Goal: Task Accomplishment & Management: Use online tool/utility

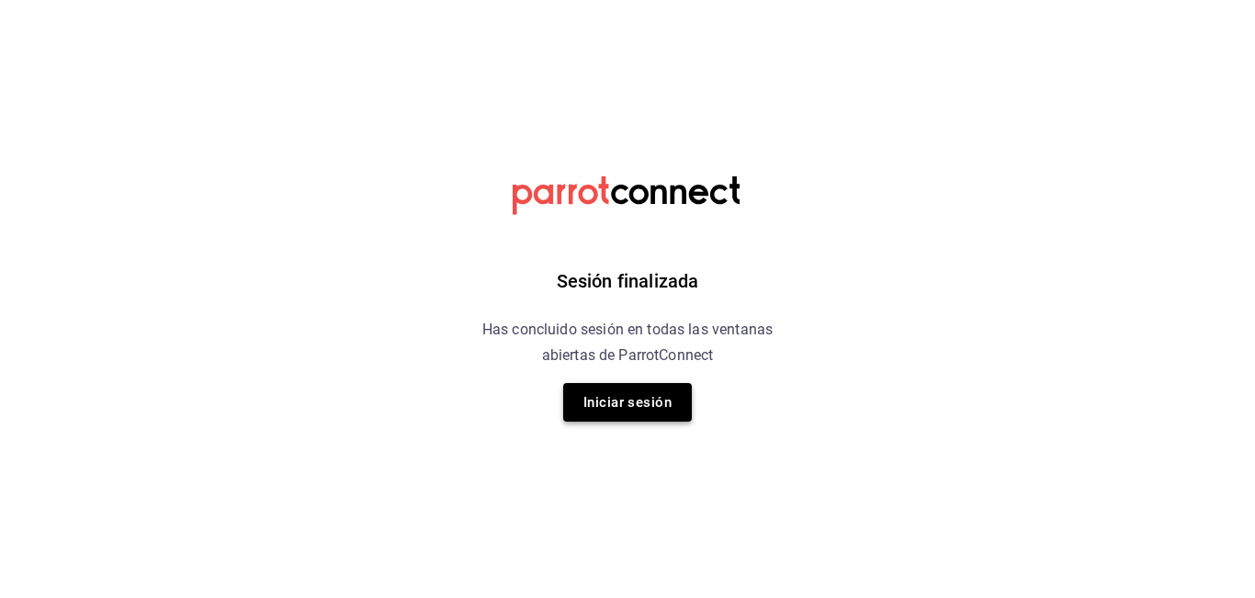
click at [632, 403] on button "Iniciar sesión" at bounding box center [627, 402] width 129 height 39
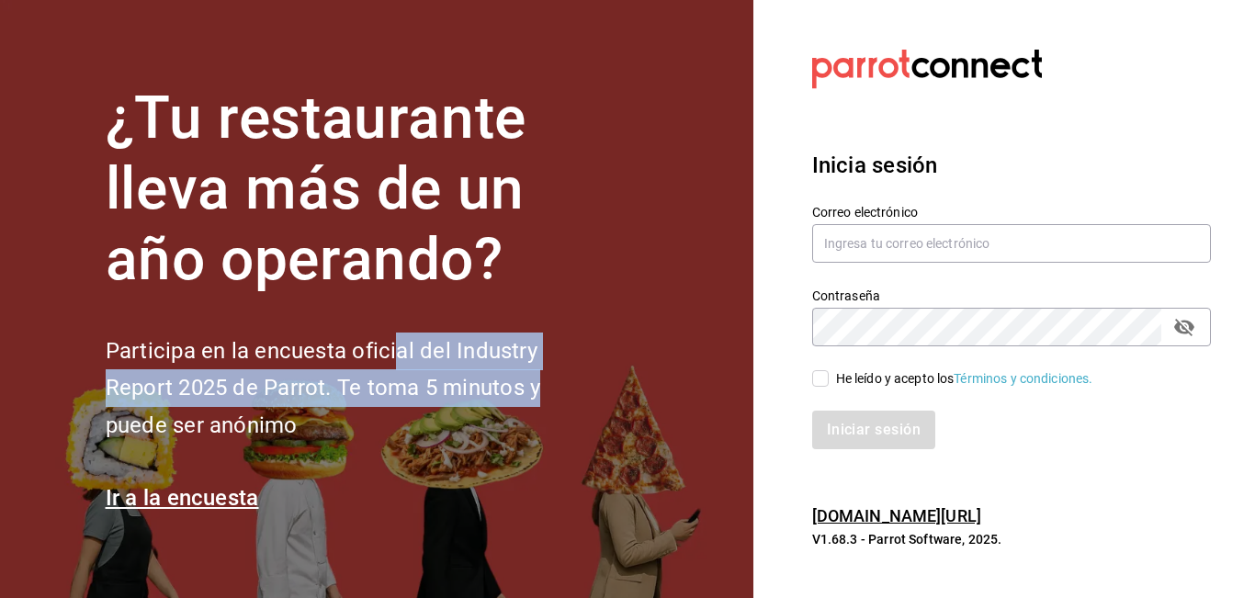
drag, startPoint x: 632, startPoint y: 403, endPoint x: 391, endPoint y: 353, distance: 246.9
click at [391, 353] on section "¿Tu restaurante lleva más de un año operando? Participa en la encuesta oficial …" at bounding box center [377, 299] width 754 height 598
type input "marco.mtz_lt@outlook.com"
click at [822, 378] on input "He leído y acepto los Términos y condiciones." at bounding box center [820, 378] width 17 height 17
checkbox input "true"
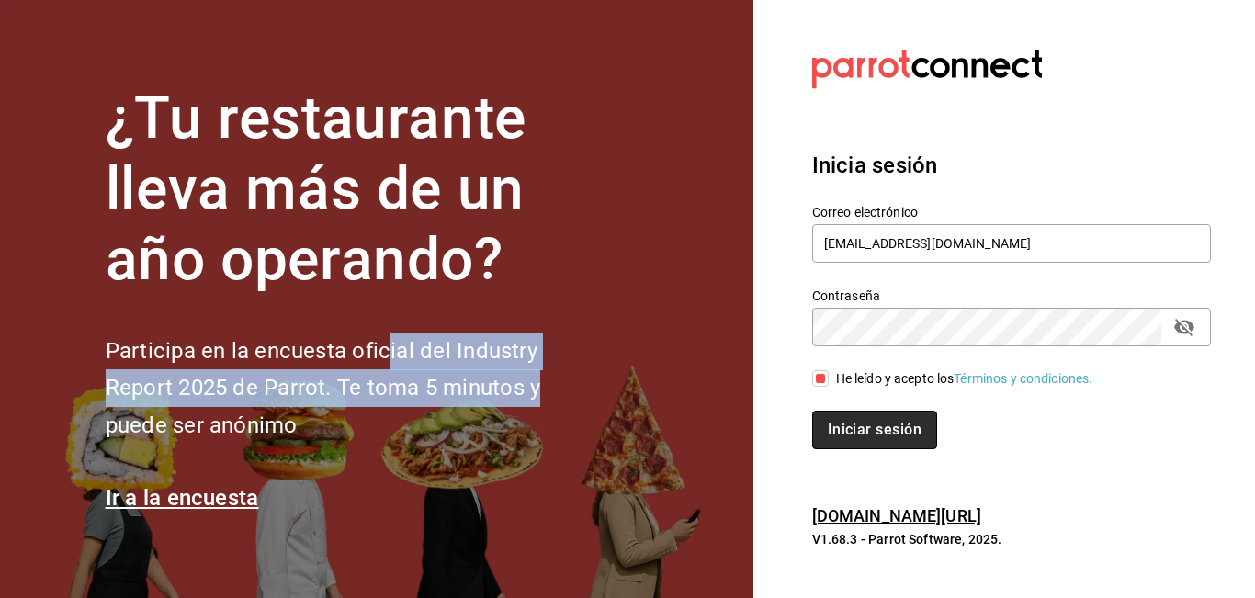
click at [862, 430] on button "Iniciar sesión" at bounding box center [874, 430] width 125 height 39
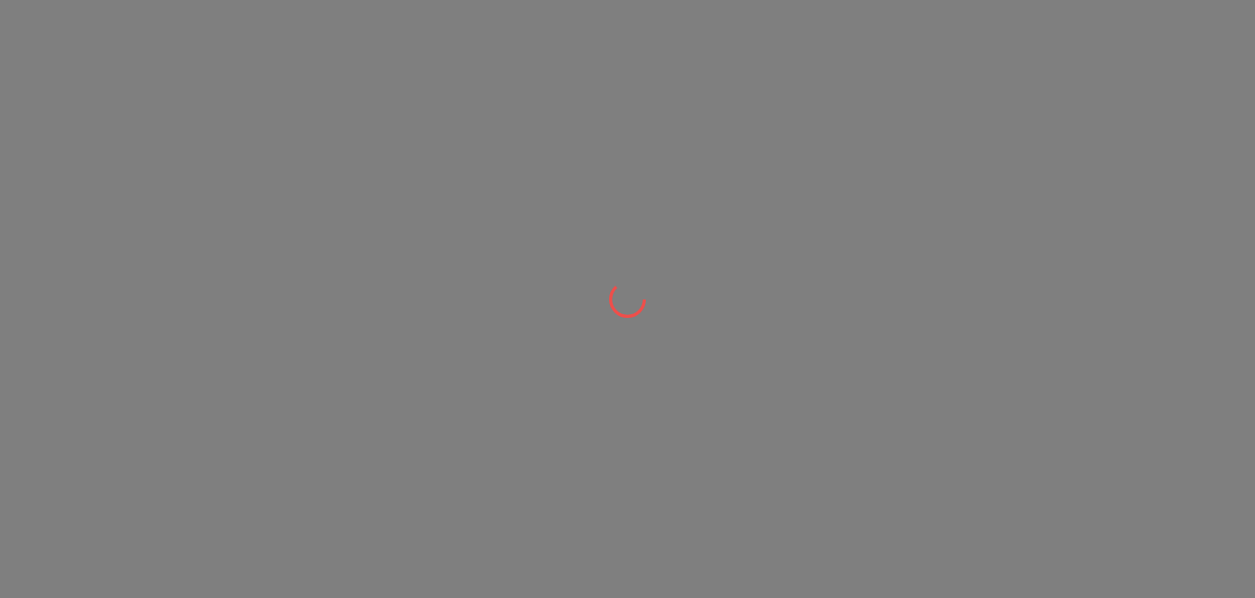
click at [372, 153] on div at bounding box center [627, 299] width 1255 height 598
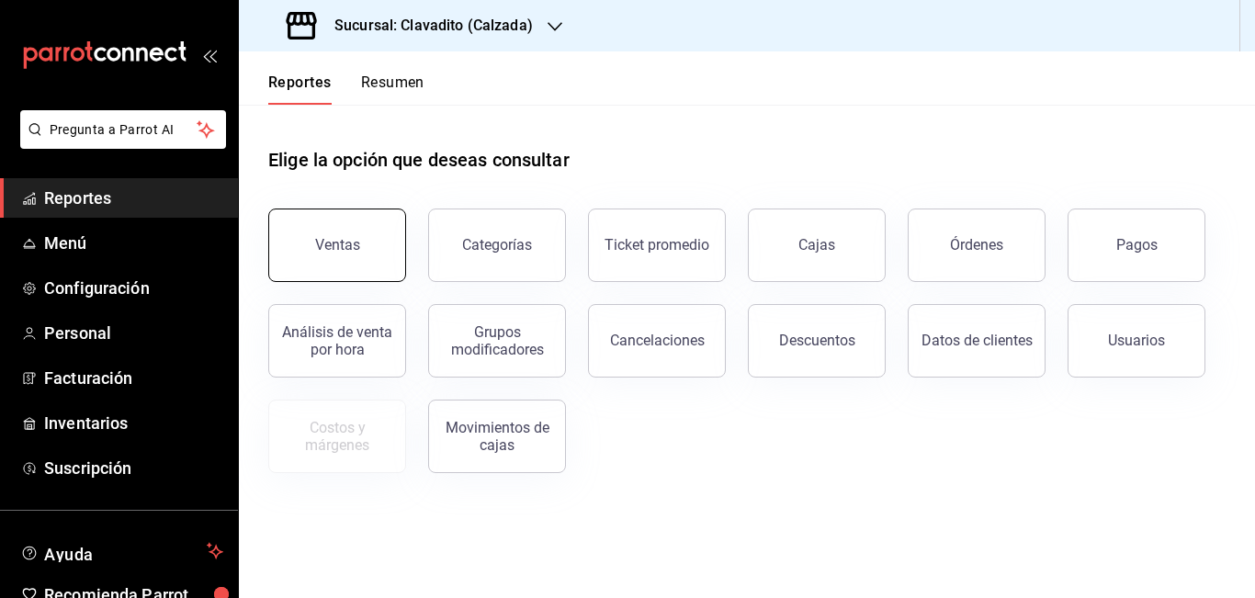
click at [330, 241] on div "Ventas" at bounding box center [337, 244] width 45 height 17
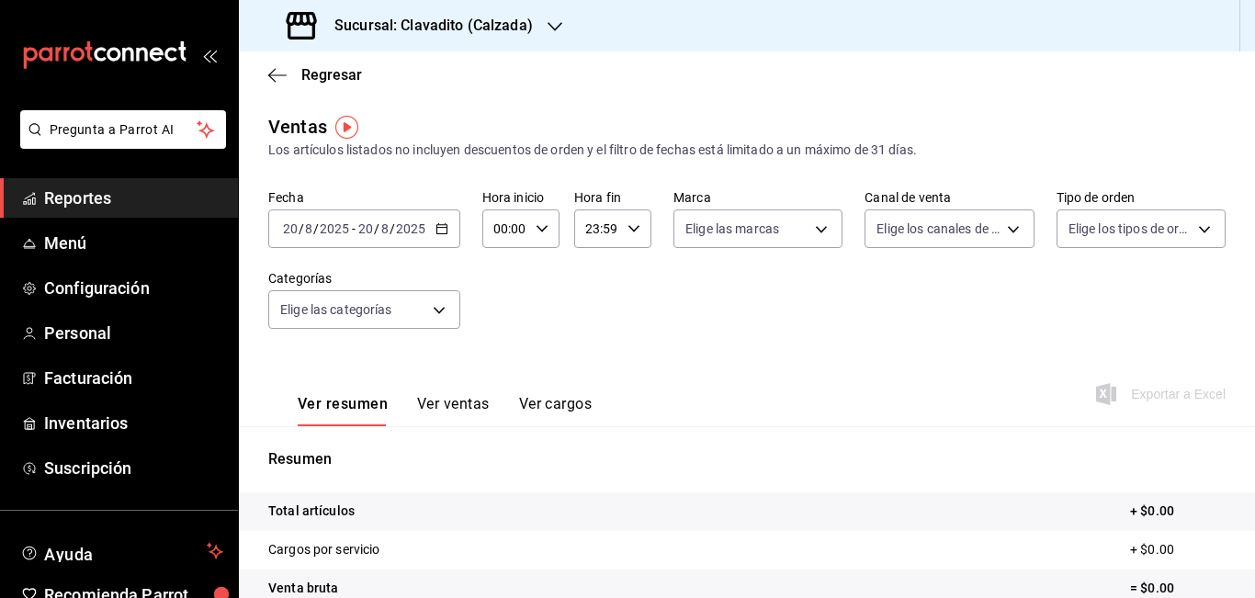
click at [442, 229] on icon "button" at bounding box center [442, 228] width 13 height 13
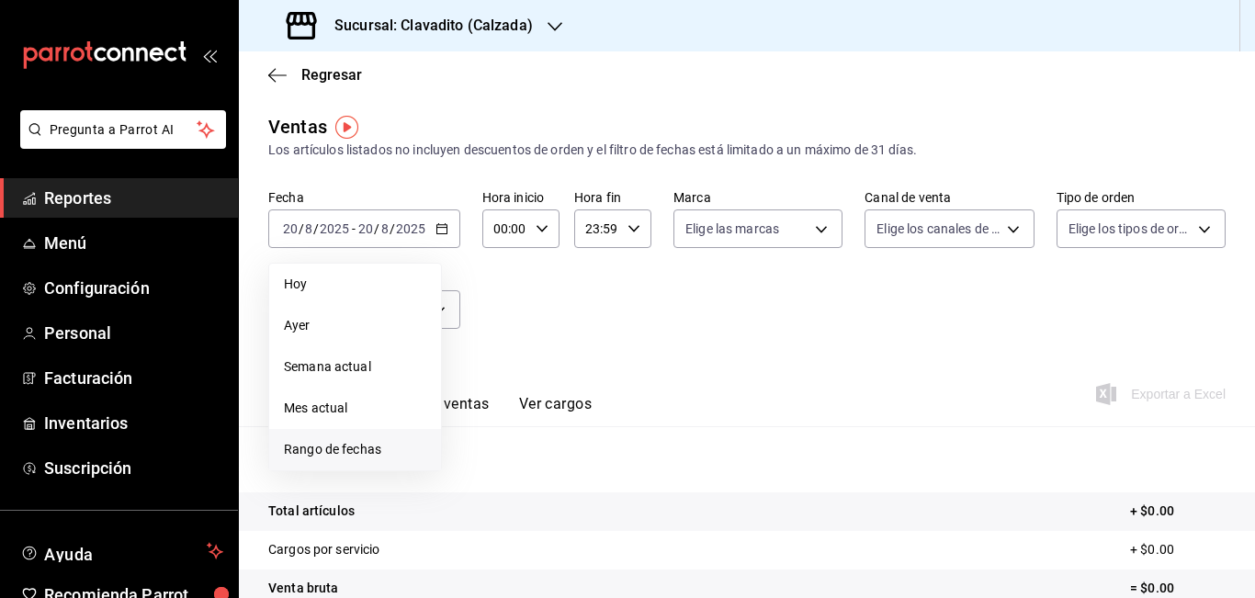
click at [318, 448] on span "Rango de fechas" at bounding box center [355, 449] width 142 height 19
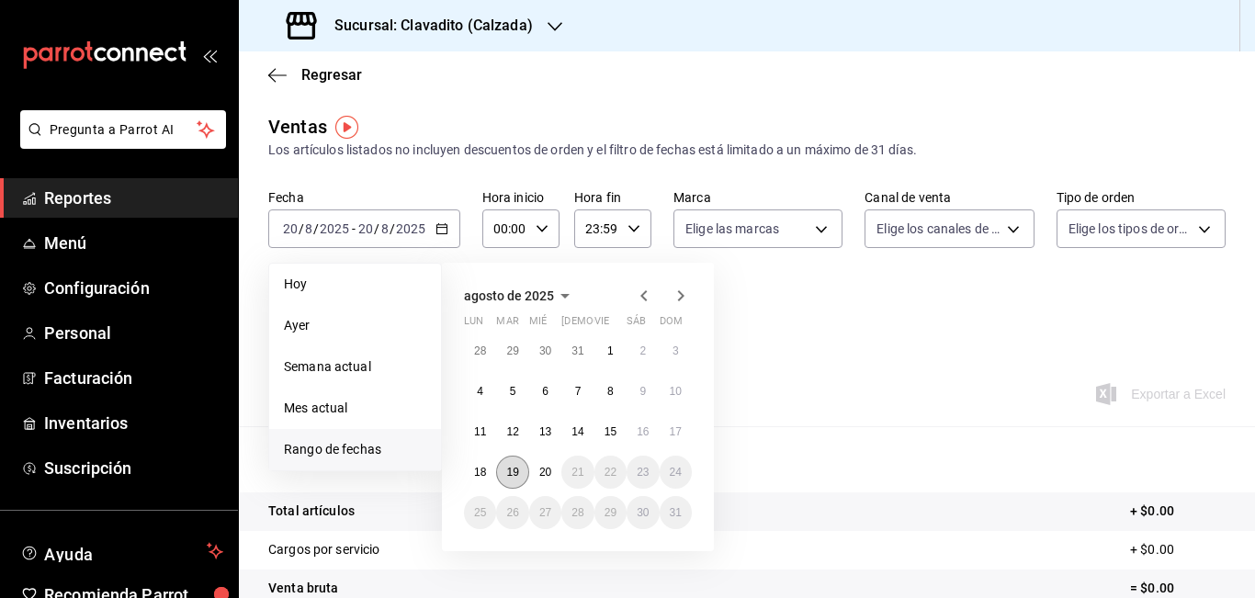
click at [513, 472] on abbr "19" at bounding box center [512, 472] width 12 height 13
click at [543, 473] on abbr "20" at bounding box center [545, 472] width 12 height 13
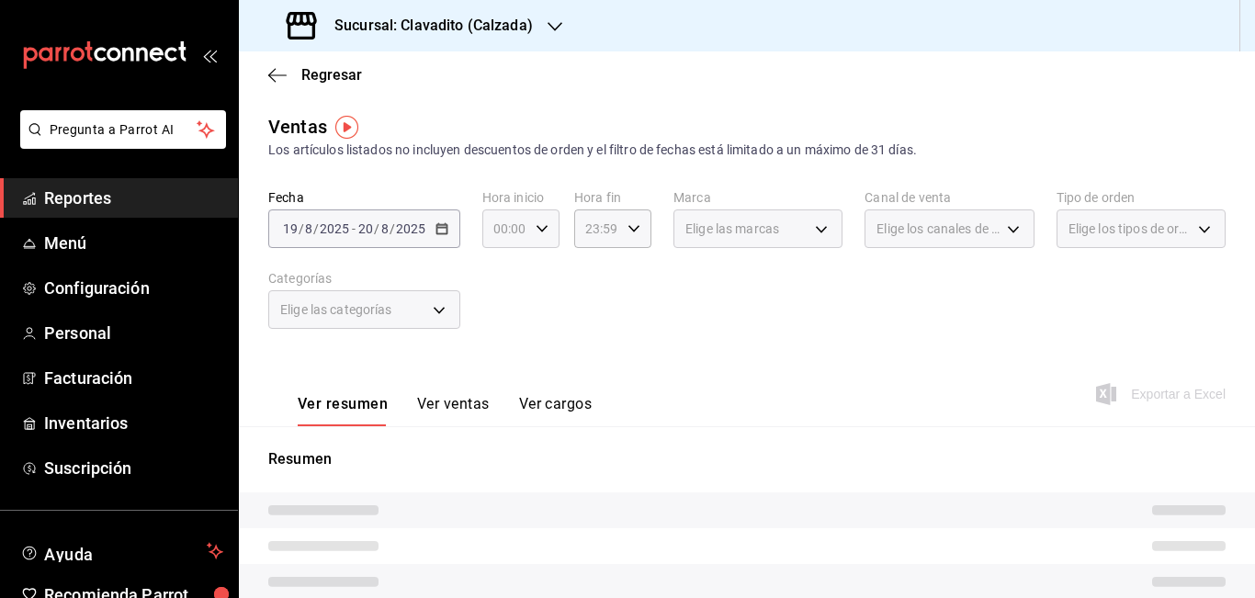
click at [501, 229] on input "00:00" at bounding box center [505, 228] width 46 height 37
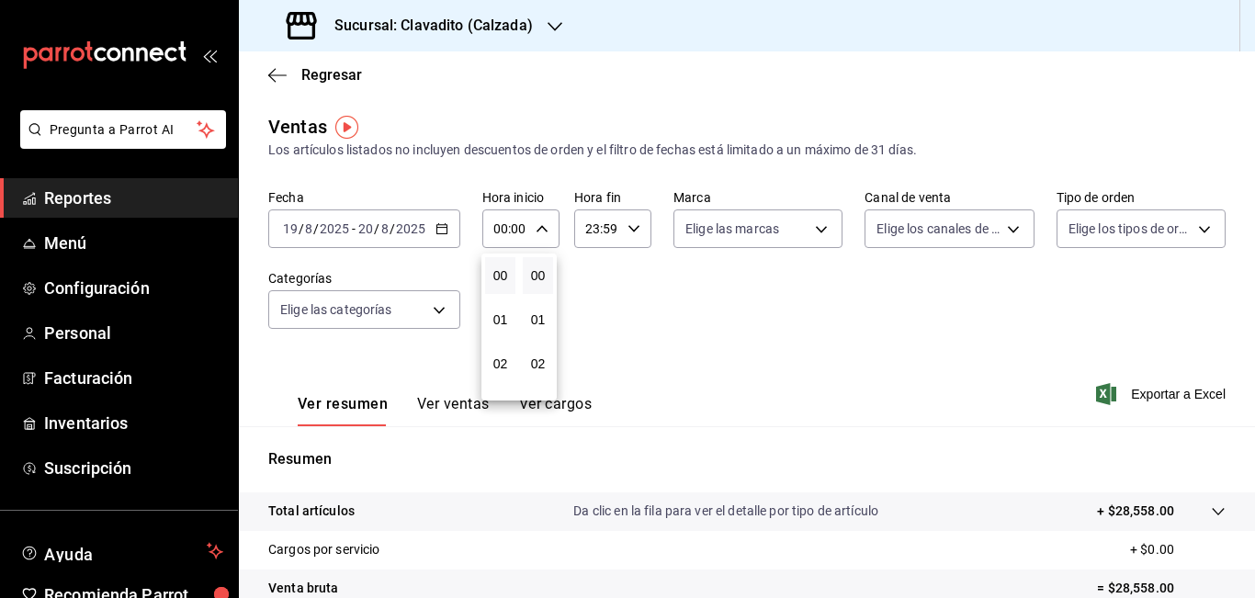
click at [505, 229] on div at bounding box center [627, 299] width 1255 height 598
click at [505, 229] on input "00:00" at bounding box center [505, 228] width 46 height 37
click at [505, 229] on div at bounding box center [627, 299] width 1255 height 598
type input "05:00"
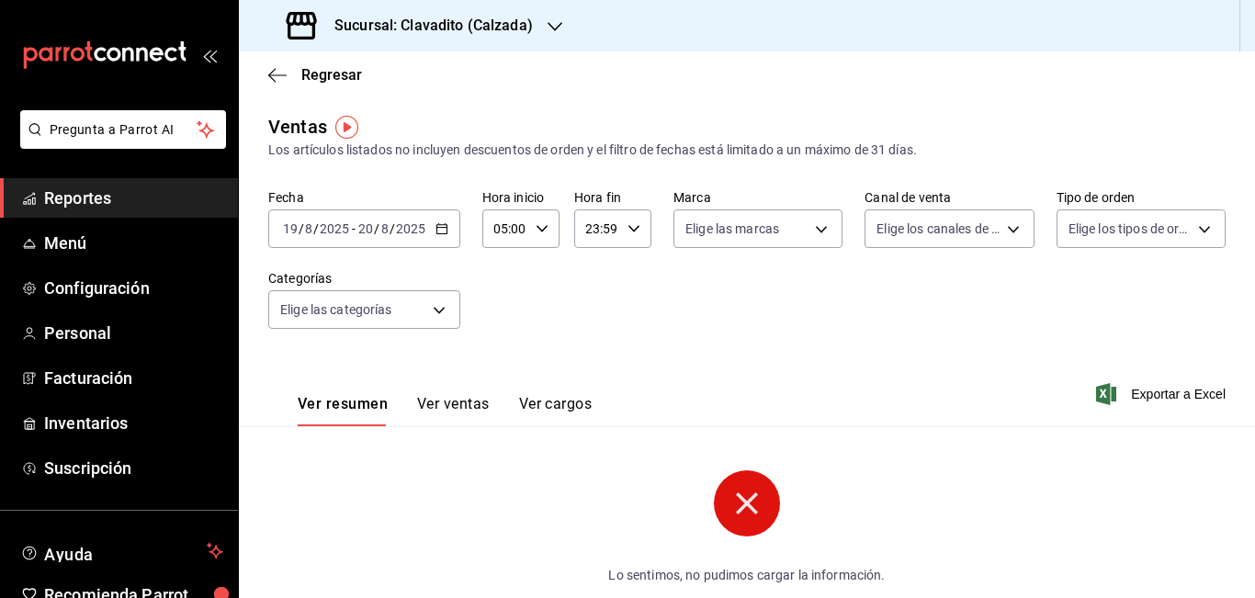
click at [589, 229] on input "23:59" at bounding box center [597, 228] width 46 height 37
click at [589, 229] on div at bounding box center [627, 299] width 1255 height 598
click at [596, 228] on input "03:59" at bounding box center [597, 228] width 46 height 37
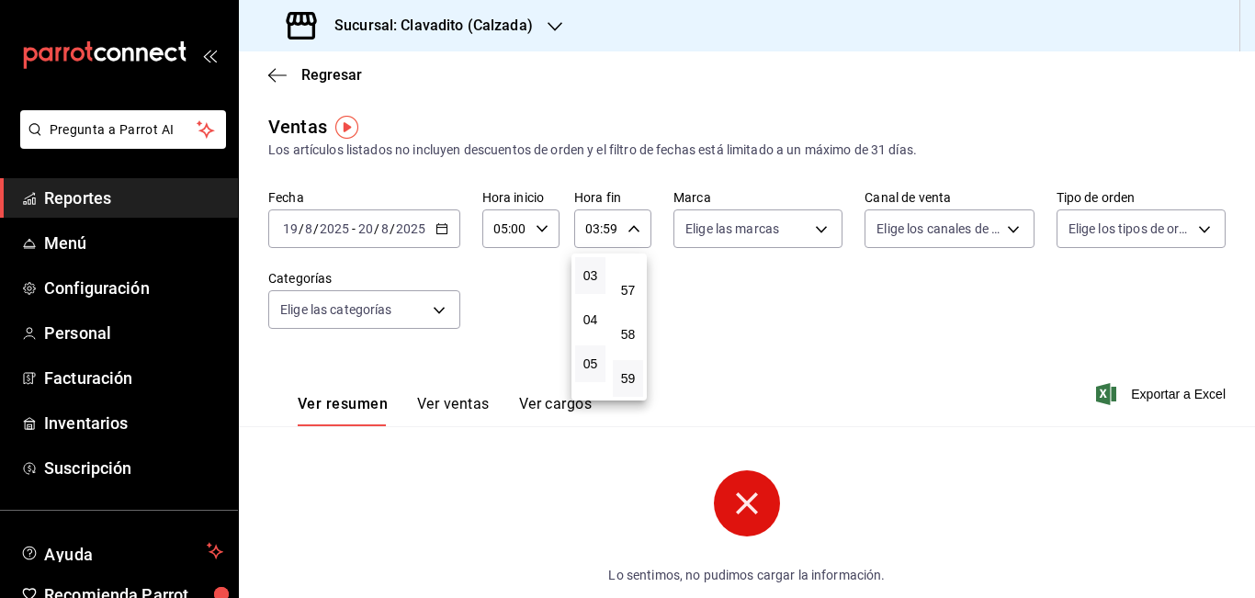
click at [601, 357] on button "05" at bounding box center [590, 364] width 30 height 37
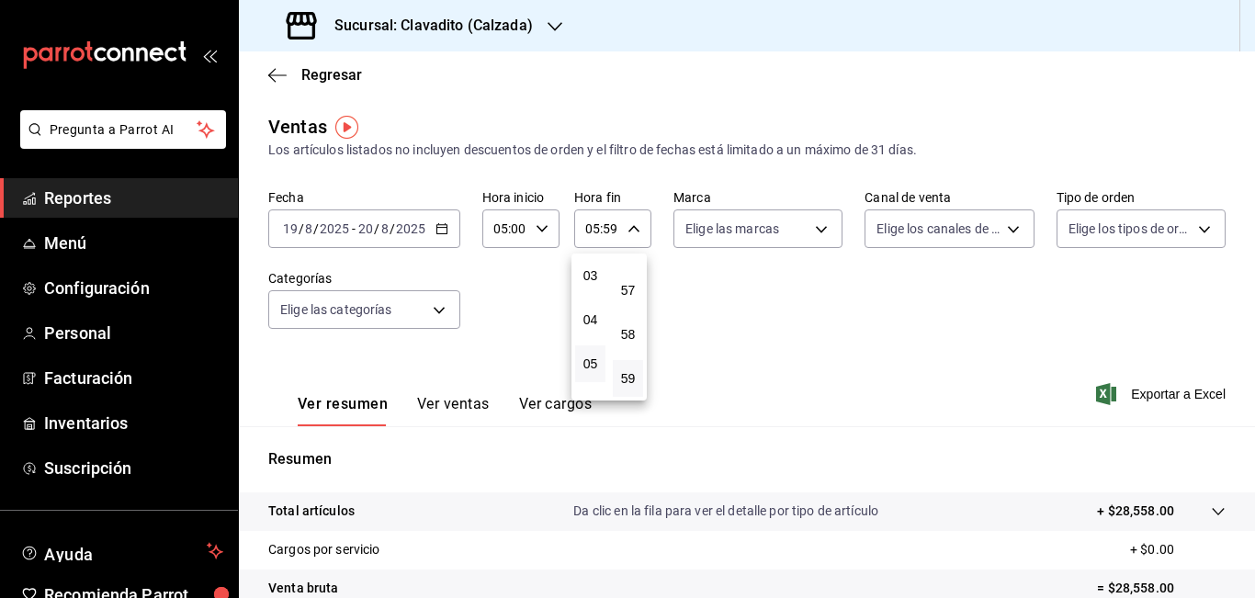
click at [607, 227] on div at bounding box center [627, 299] width 1255 height 598
click at [607, 227] on input "05:59" at bounding box center [597, 228] width 46 height 37
click at [607, 227] on div at bounding box center [627, 299] width 1255 height 598
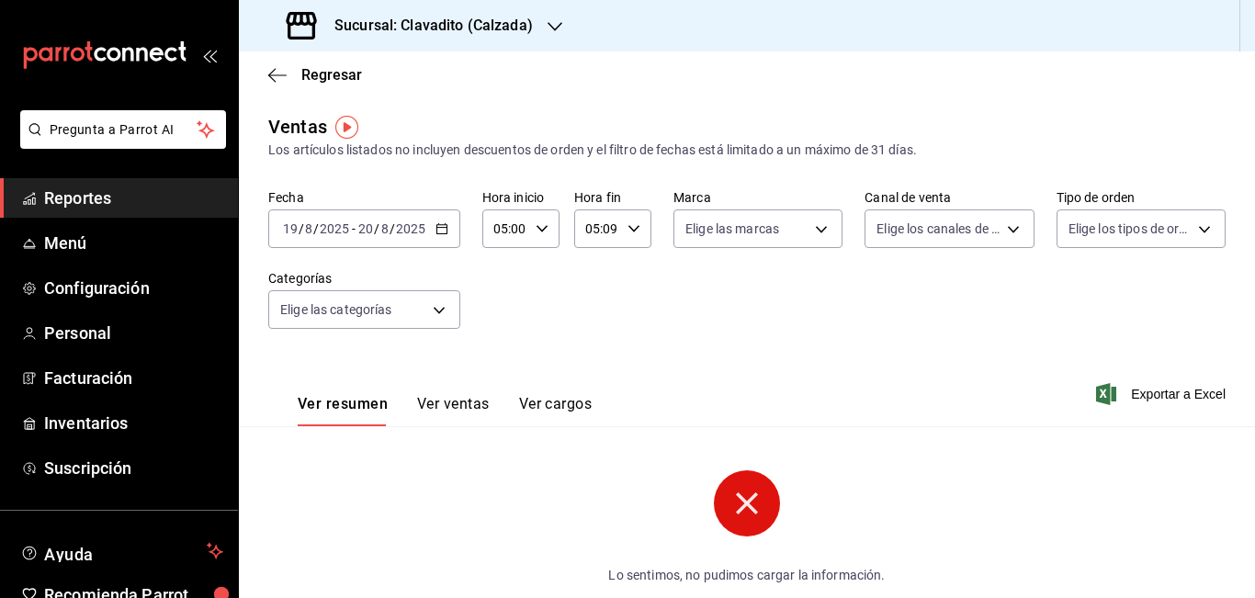
click at [613, 228] on input "05:09" at bounding box center [597, 228] width 46 height 37
click at [613, 228] on div at bounding box center [627, 299] width 1255 height 598
type input "05:00"
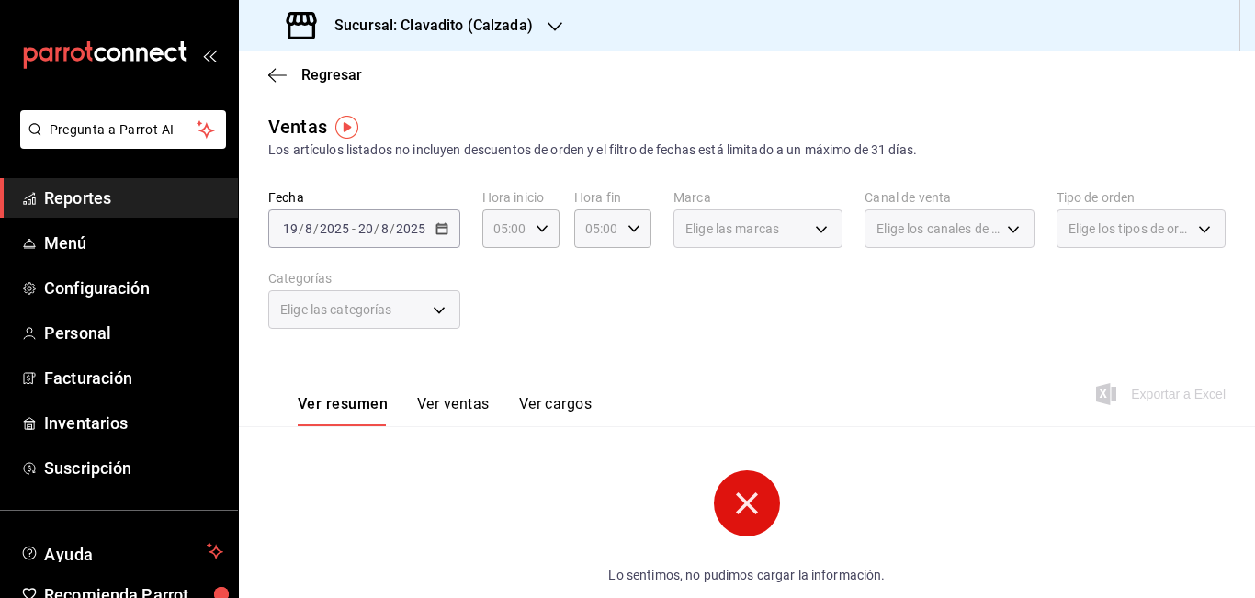
click at [816, 230] on div "Elige las marcas" at bounding box center [758, 229] width 169 height 39
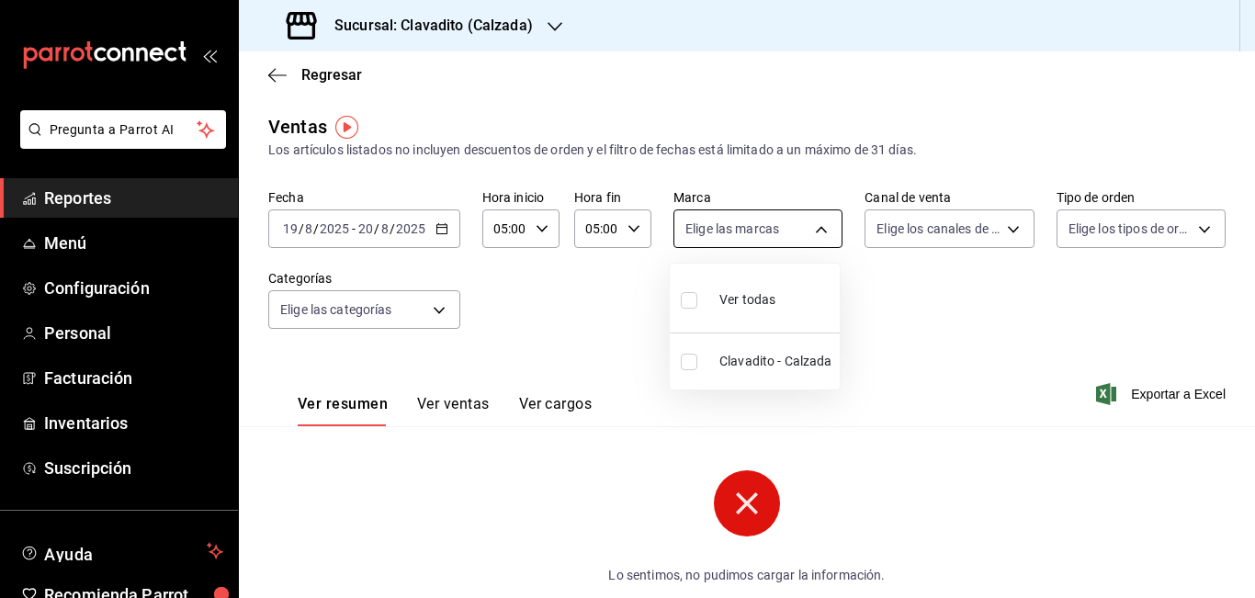
click at [816, 230] on body "Pregunta a Parrot AI Reportes Menú Configuración Personal Facturación Inventari…" at bounding box center [627, 299] width 1255 height 598
click at [767, 296] on span "Ver todas" at bounding box center [748, 299] width 56 height 19
type input "7c6329b2-7c80-4d0a-92e1-359a60270725"
checkbox input "true"
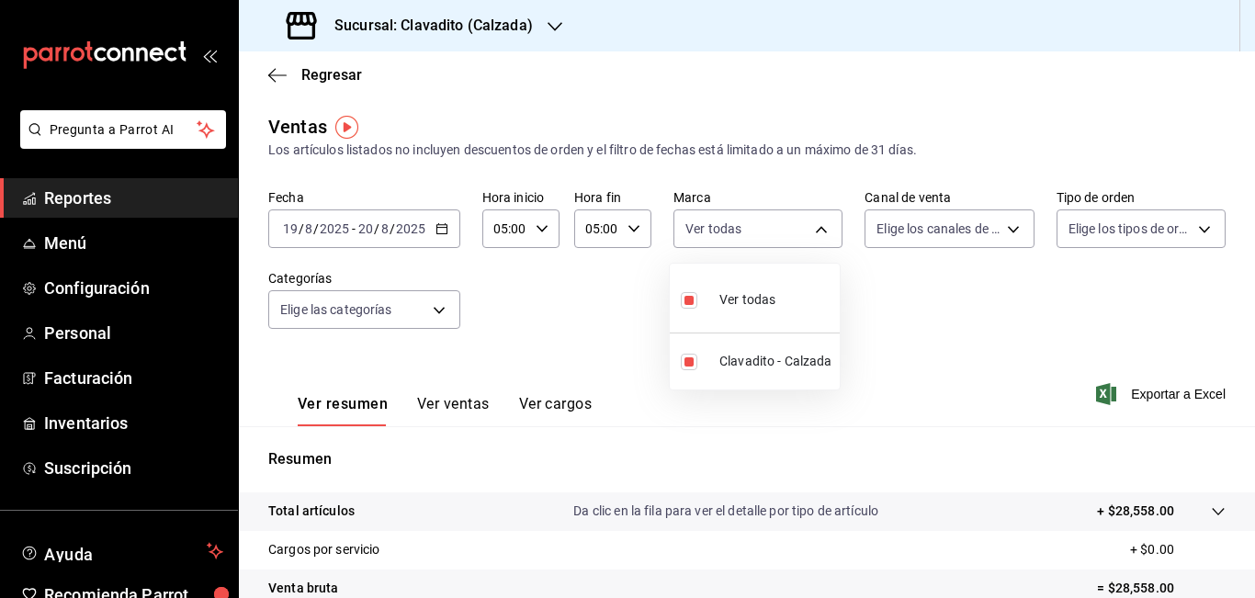
click at [767, 296] on span "Ver todas" at bounding box center [748, 299] width 56 height 19
checkbox input "false"
click at [551, 26] on div at bounding box center [627, 299] width 1255 height 598
click at [551, 26] on icon "button" at bounding box center [555, 26] width 15 height 15
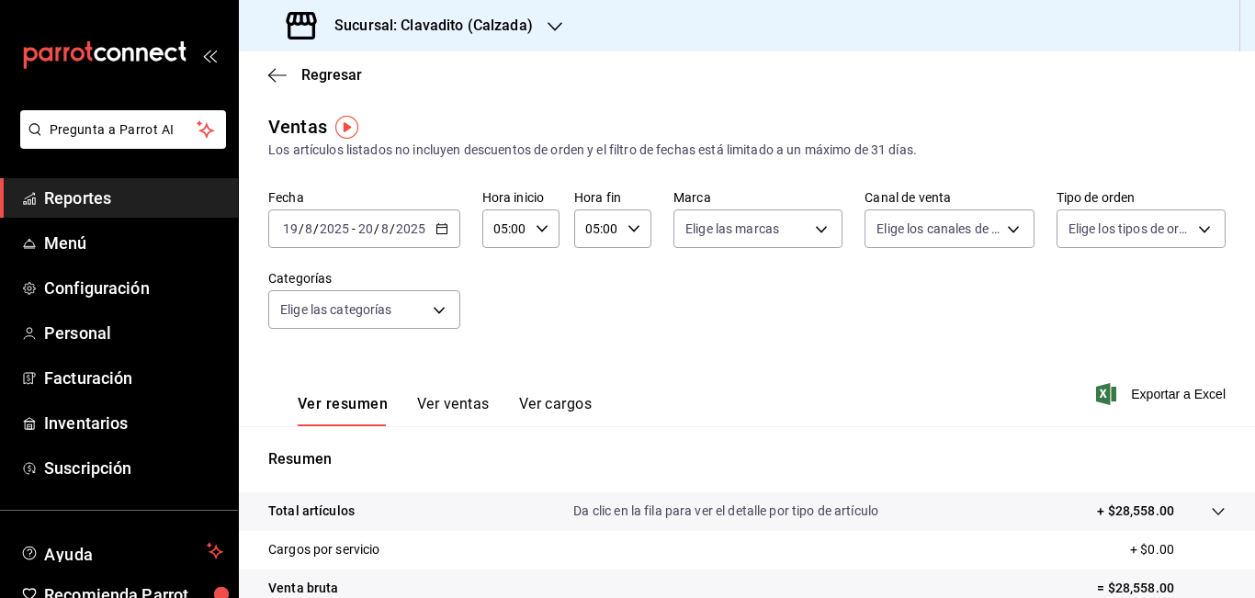
click at [551, 26] on icon "button" at bounding box center [555, 26] width 15 height 15
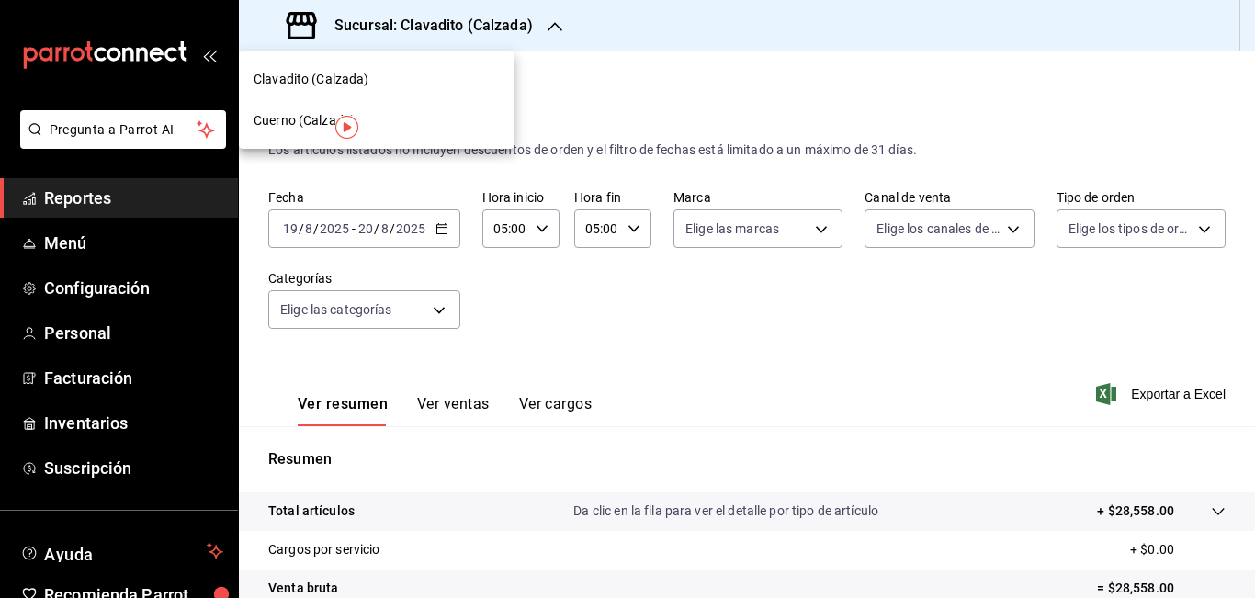
click at [292, 121] on span "Cuerno (Calzada)" at bounding box center [305, 120] width 102 height 19
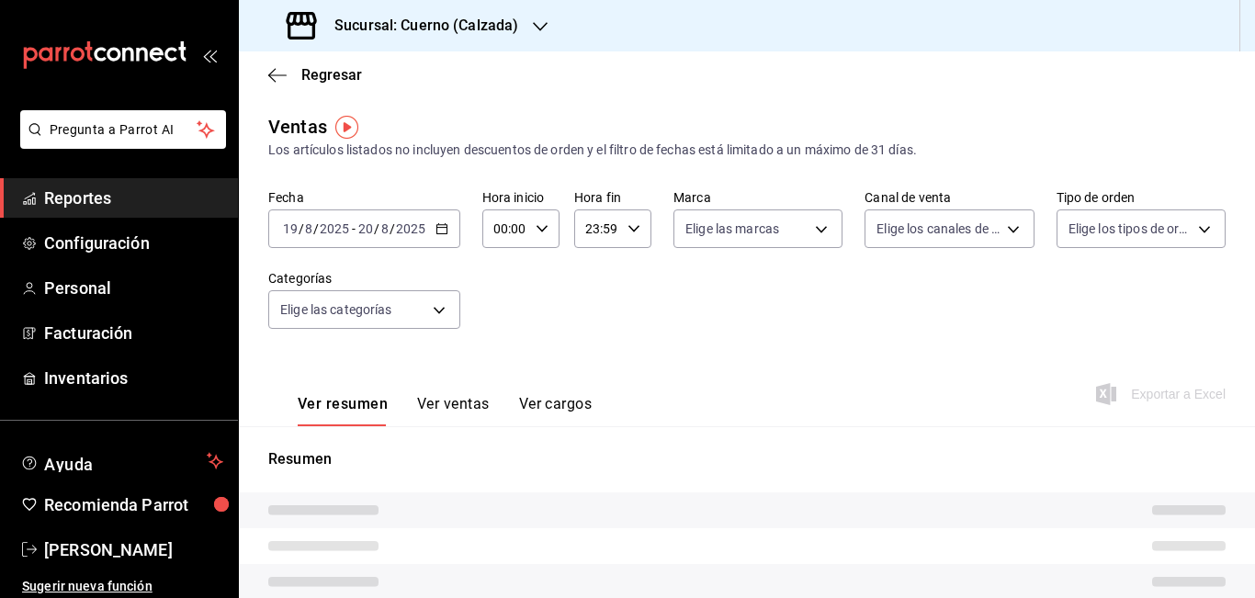
type input "05:00"
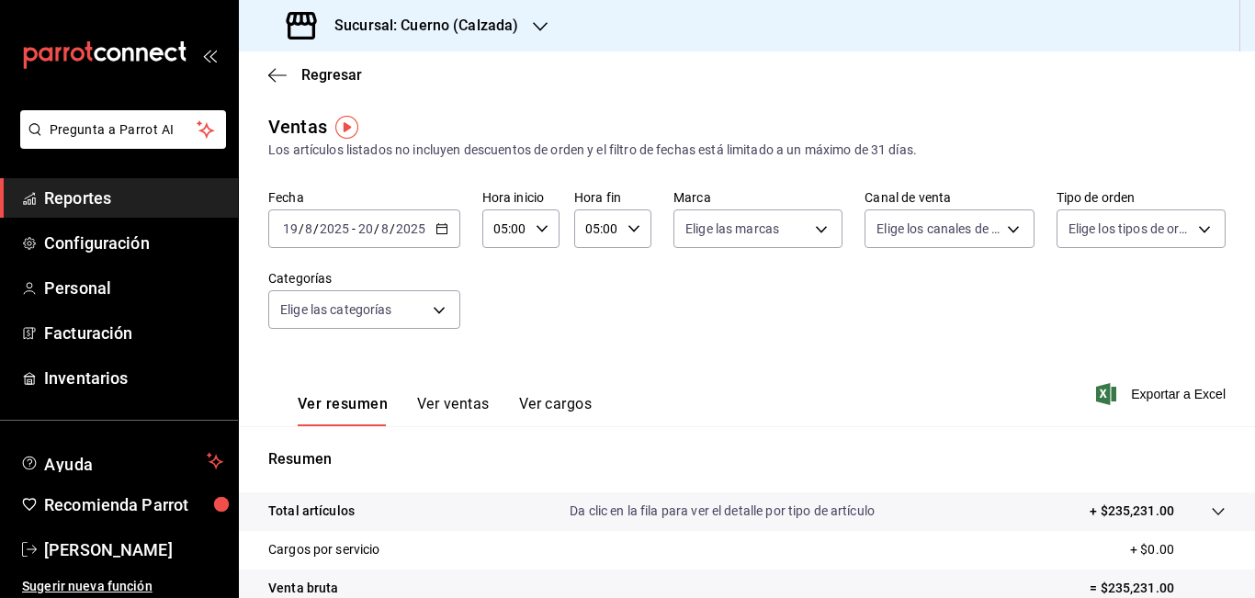
click at [442, 230] on icon "button" at bounding box center [442, 228] width 13 height 13
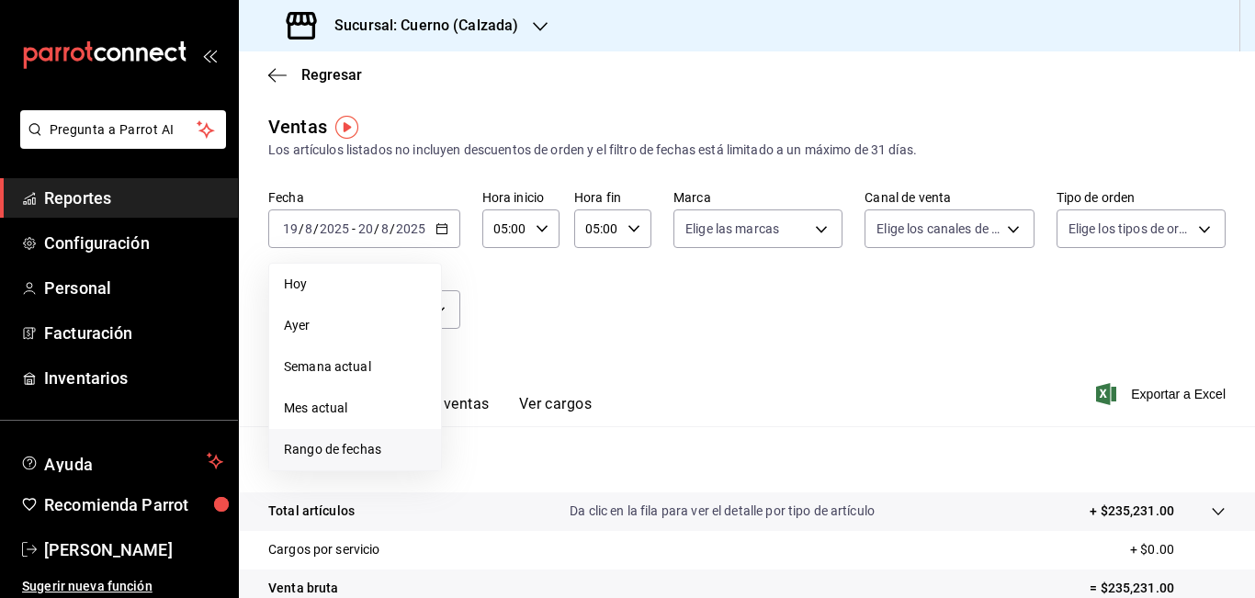
click at [334, 450] on span "Rango de fechas" at bounding box center [355, 449] width 142 height 19
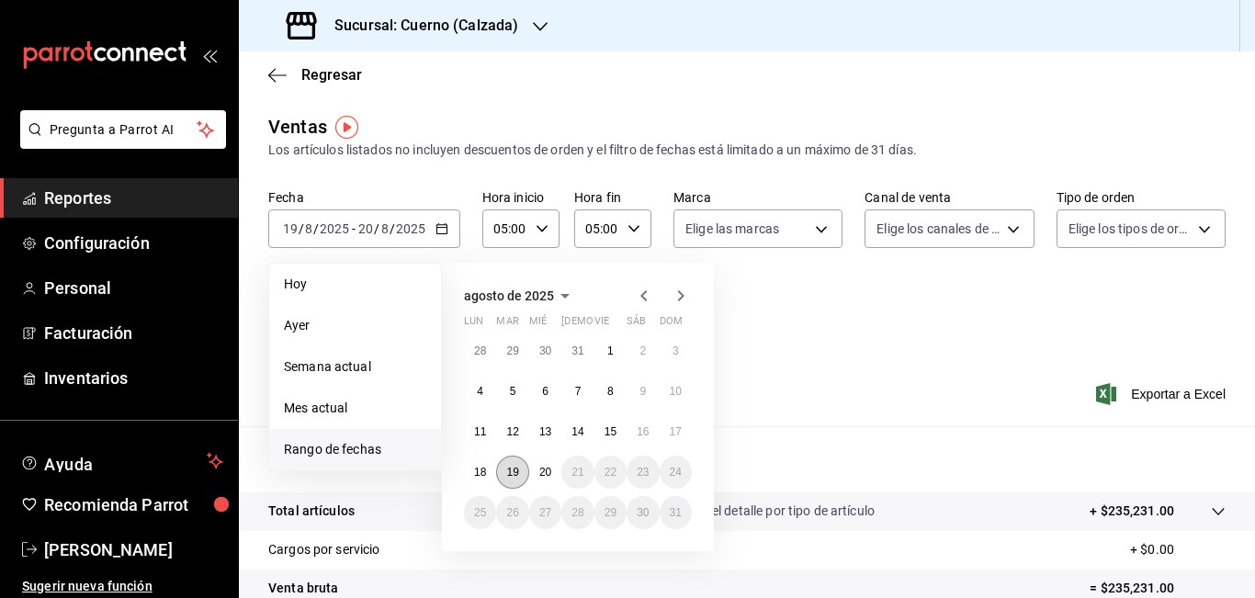
click at [509, 466] on abbr "19" at bounding box center [512, 472] width 12 height 13
click at [550, 470] on abbr "20" at bounding box center [545, 472] width 12 height 13
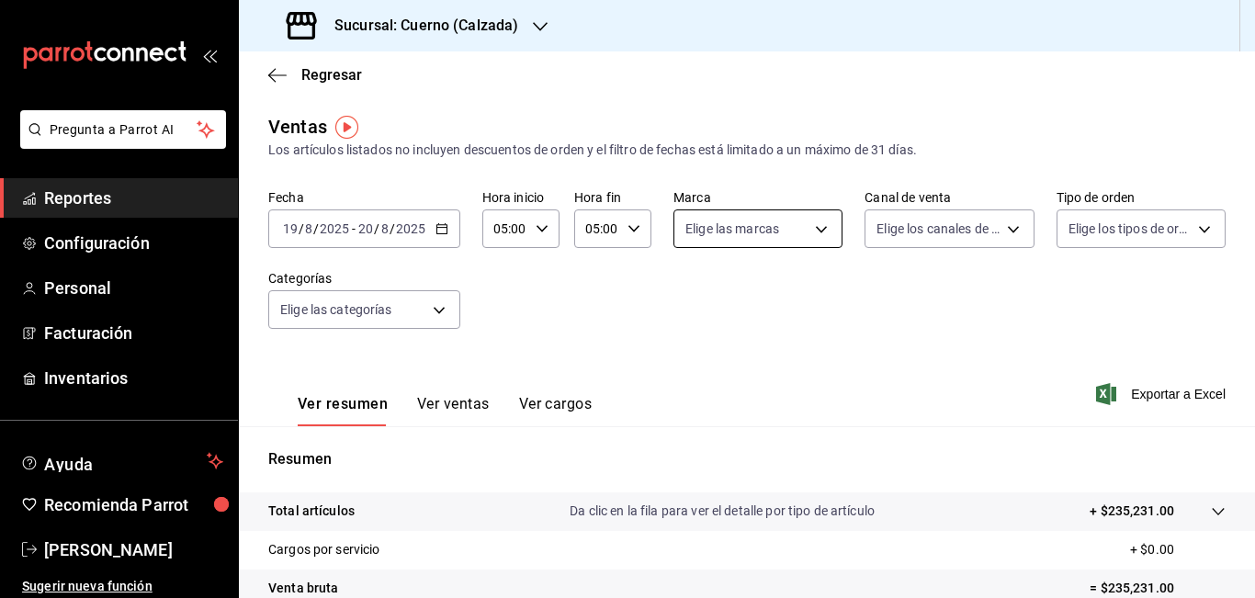
click at [771, 239] on body "Pregunta a Parrot AI Reportes Configuración Personal Facturación Inventarios Ay…" at bounding box center [627, 299] width 1255 height 598
click at [750, 353] on span "Cuerno - Calzada" at bounding box center [774, 361] width 108 height 19
type input "b7ae777b-2dfc-42e0-9650-6cefdf37a424"
checkbox input "true"
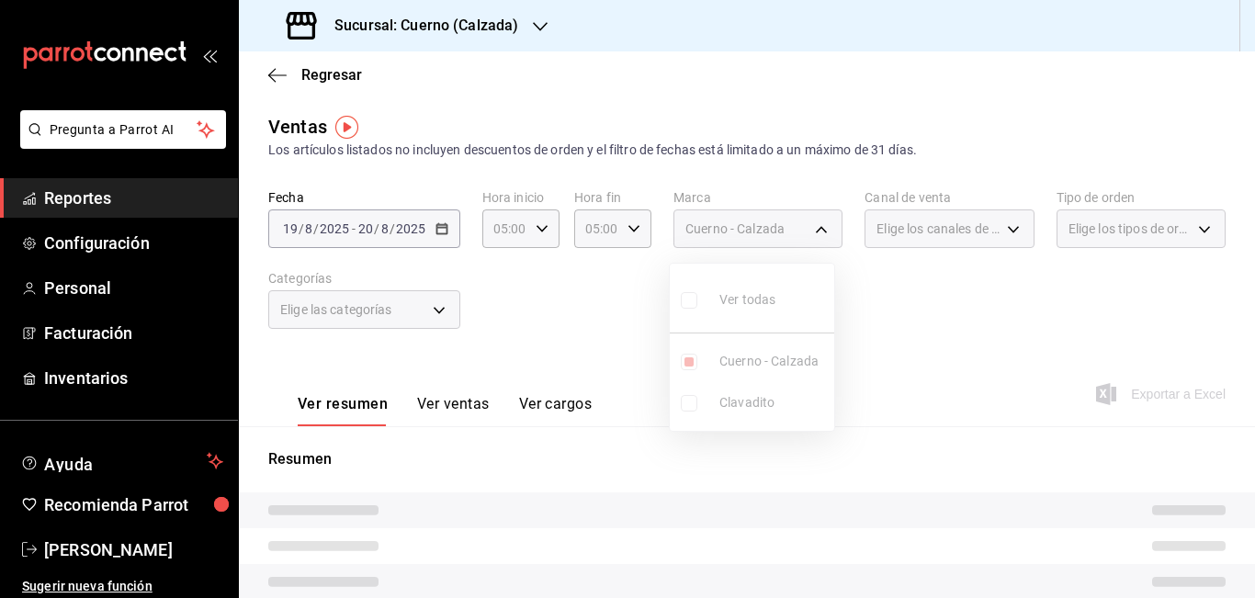
click at [1002, 227] on div at bounding box center [627, 299] width 1255 height 598
click at [1002, 227] on div "Elige los canales de venta" at bounding box center [949, 229] width 169 height 39
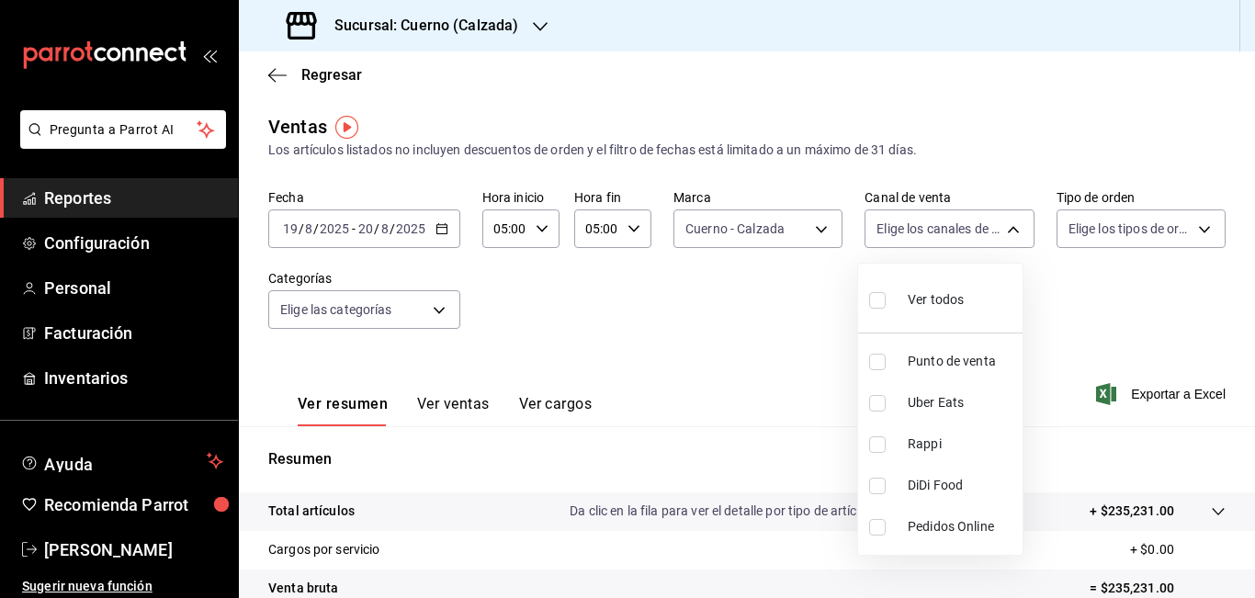
click at [1002, 227] on body "Pregunta a Parrot AI Reportes Configuración Personal Facturación Inventarios Ay…" at bounding box center [627, 299] width 1255 height 598
click at [934, 304] on span "Ver todos" at bounding box center [936, 299] width 56 height 19
type input "PARROT,UBER_EATS,RAPPI,DIDI_FOOD,ONLINE"
checkbox input "true"
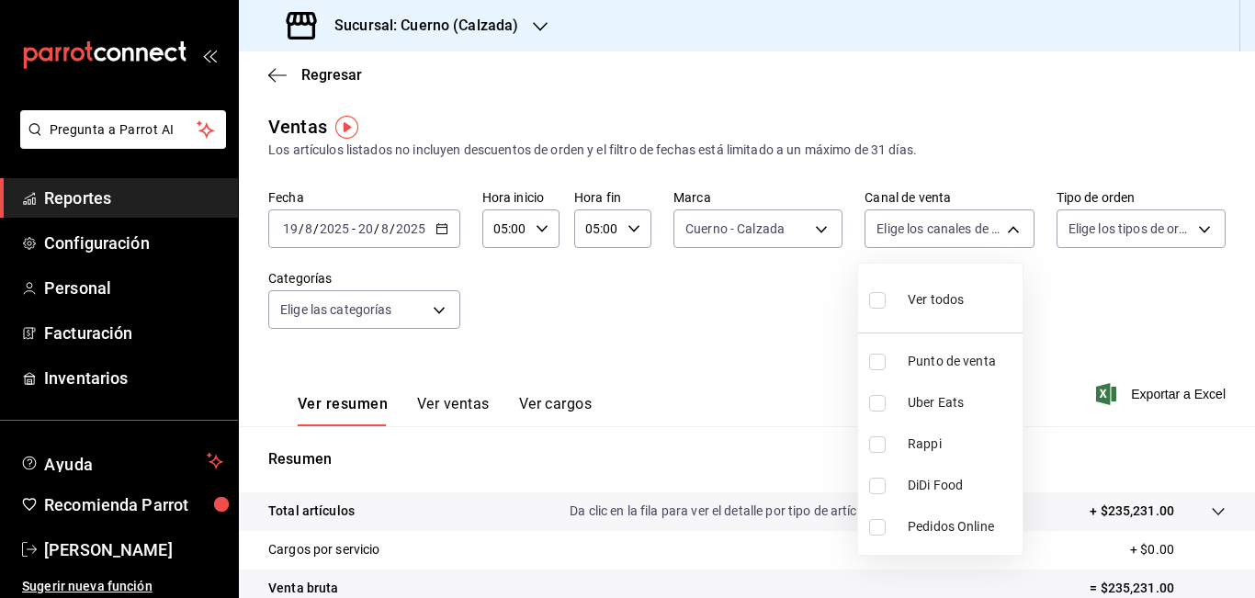
checkbox input "true"
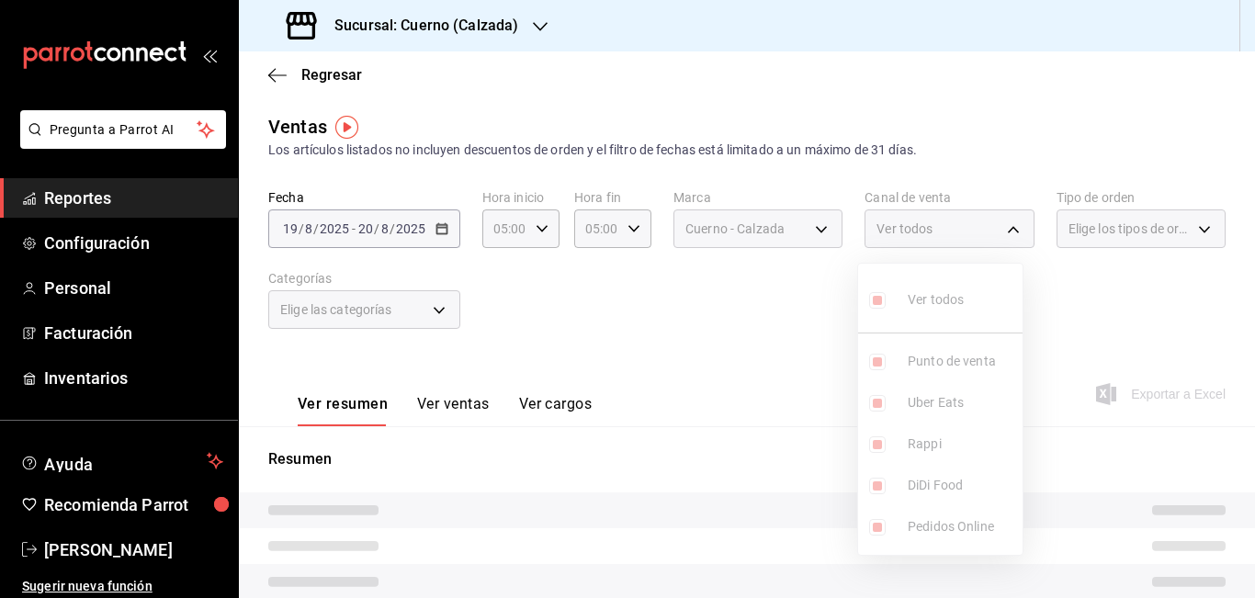
click at [1188, 230] on div at bounding box center [627, 299] width 1255 height 598
click at [1188, 230] on div "Ver todos Punto de venta Uber Eats Rappi DiDi Food Pedidos Online" at bounding box center [627, 299] width 1255 height 598
click at [1188, 230] on div "Elige los tipos de orden" at bounding box center [1141, 229] width 169 height 39
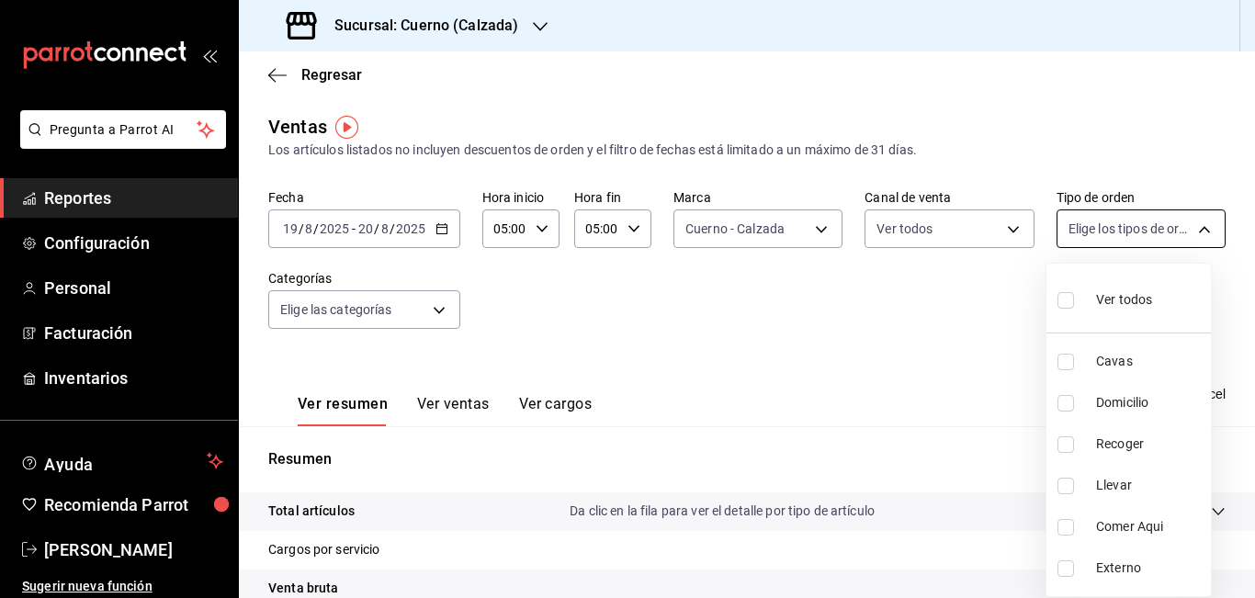
click at [1192, 230] on body "Pregunta a Parrot AI Reportes Configuración Personal Facturación Inventarios Ay…" at bounding box center [627, 299] width 1255 height 598
click at [1115, 296] on span "Ver todos" at bounding box center [1124, 299] width 56 height 19
type input "45550569-3ed2-40ec-865f-a78a43aad0fb,ed9744db-0daf-4564-a5b3-b3442505d928,23f9e…"
checkbox input "true"
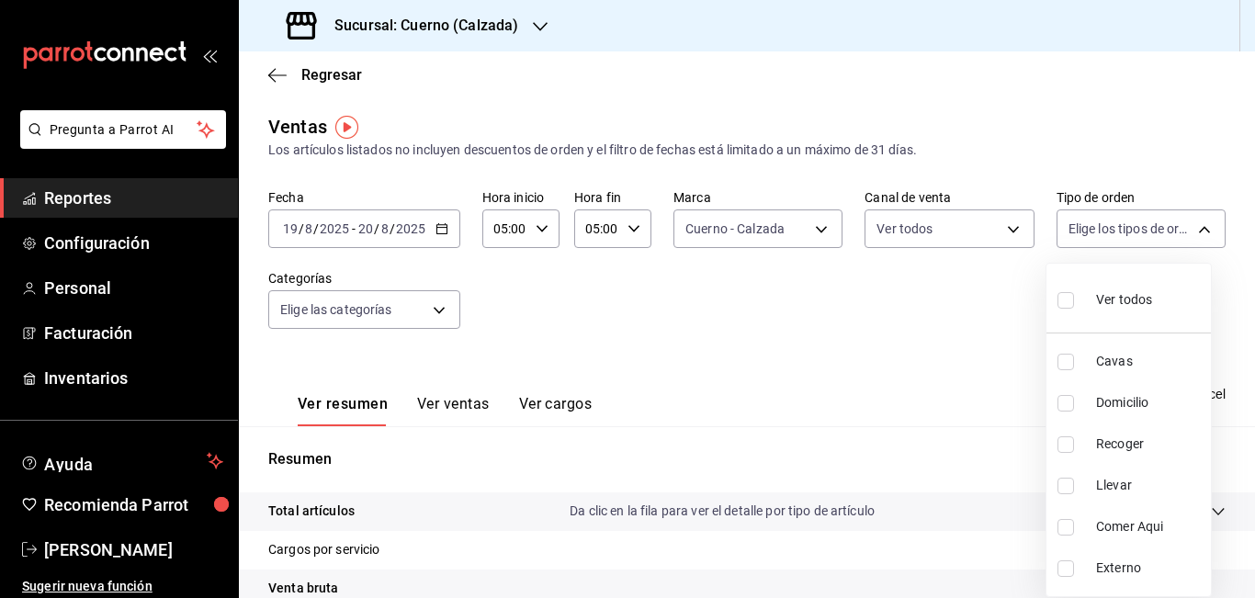
checkbox input "true"
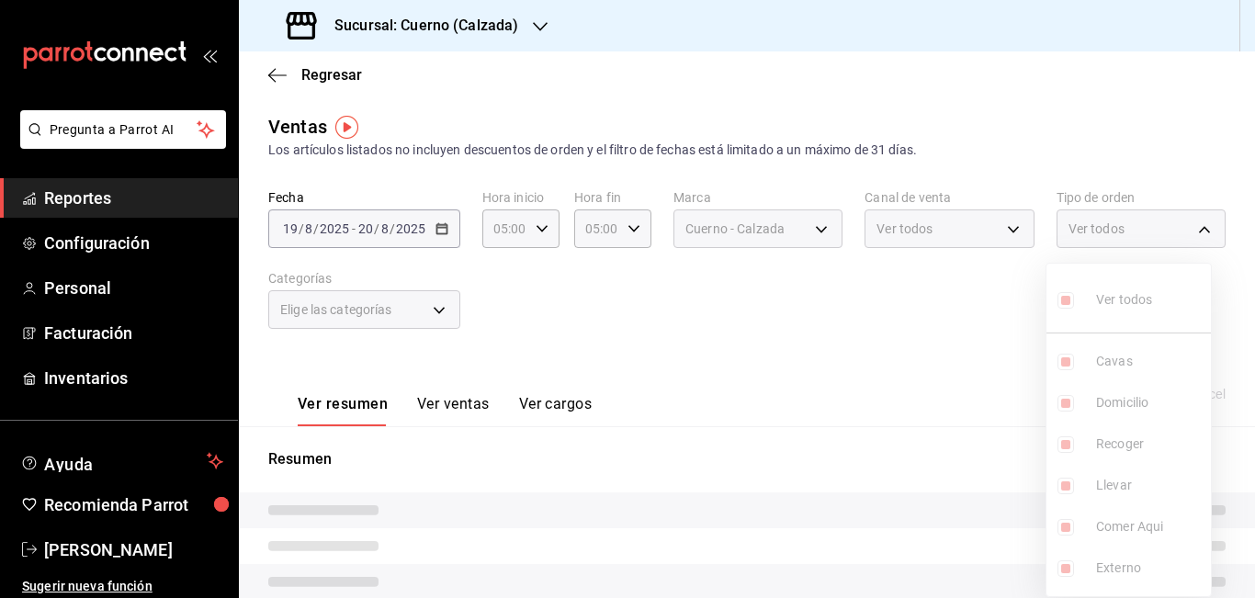
click at [537, 326] on div at bounding box center [627, 299] width 1255 height 598
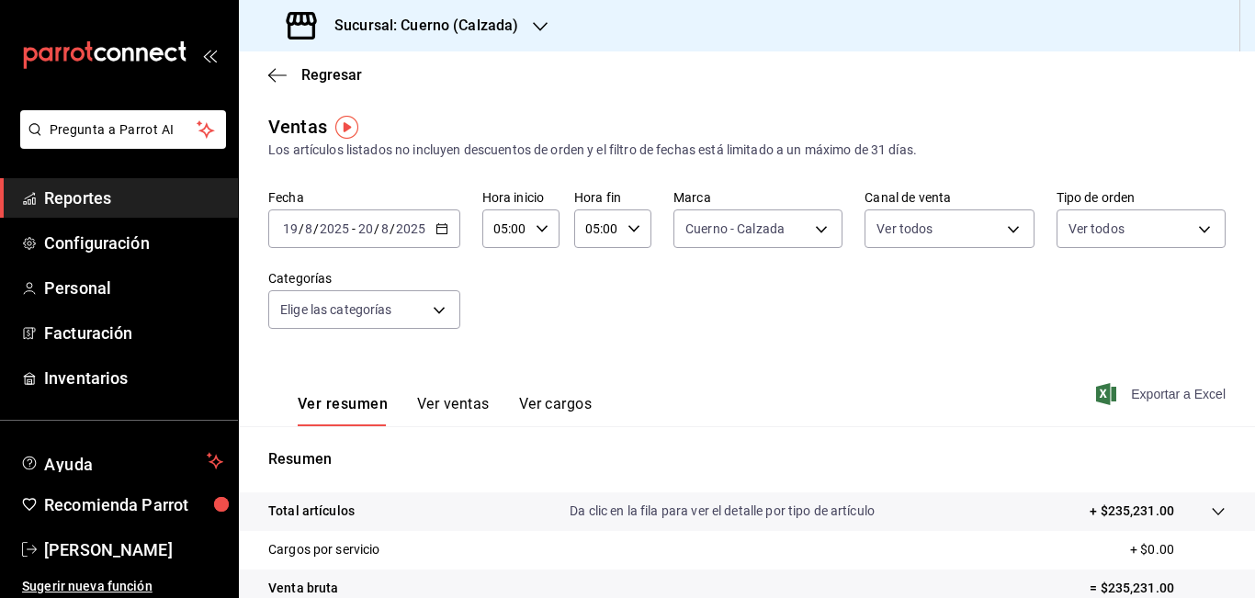
click at [1129, 392] on span "Exportar a Excel" at bounding box center [1163, 394] width 126 height 22
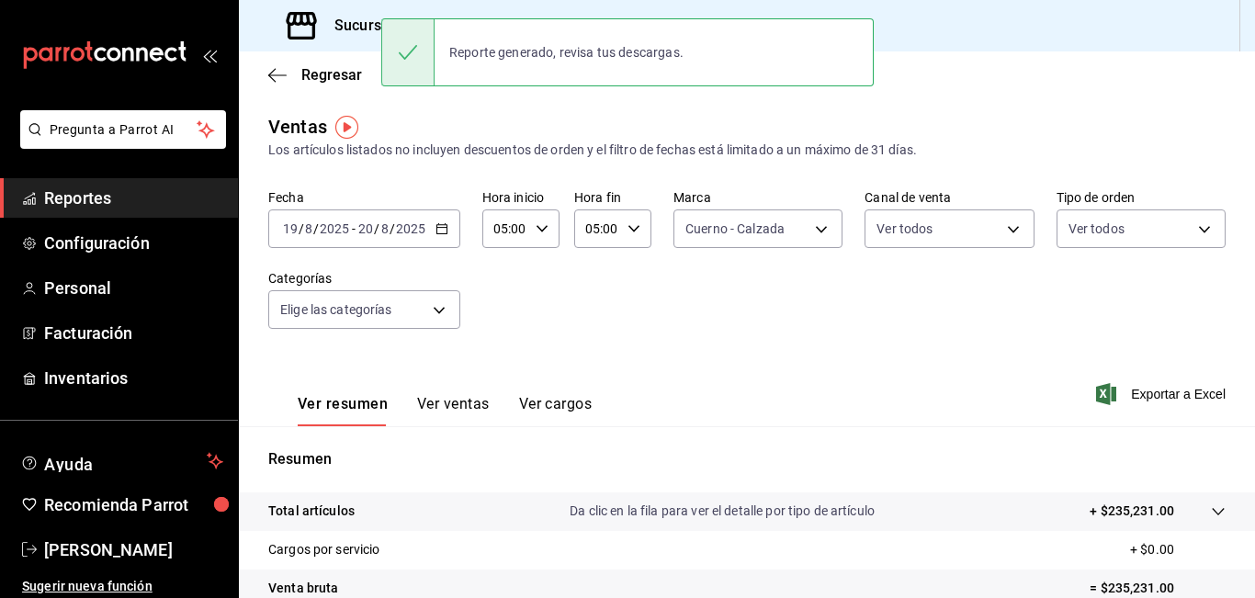
click at [85, 194] on span "Reportes" at bounding box center [133, 198] width 179 height 25
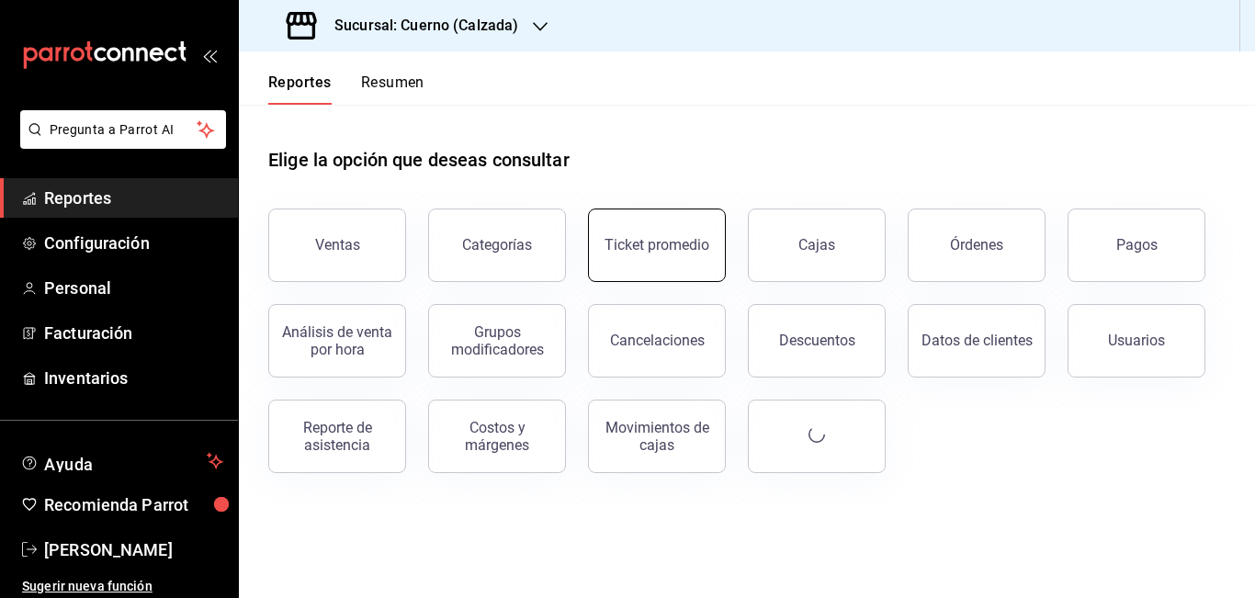
click at [680, 255] on button "Ticket promedio" at bounding box center [657, 246] width 138 height 74
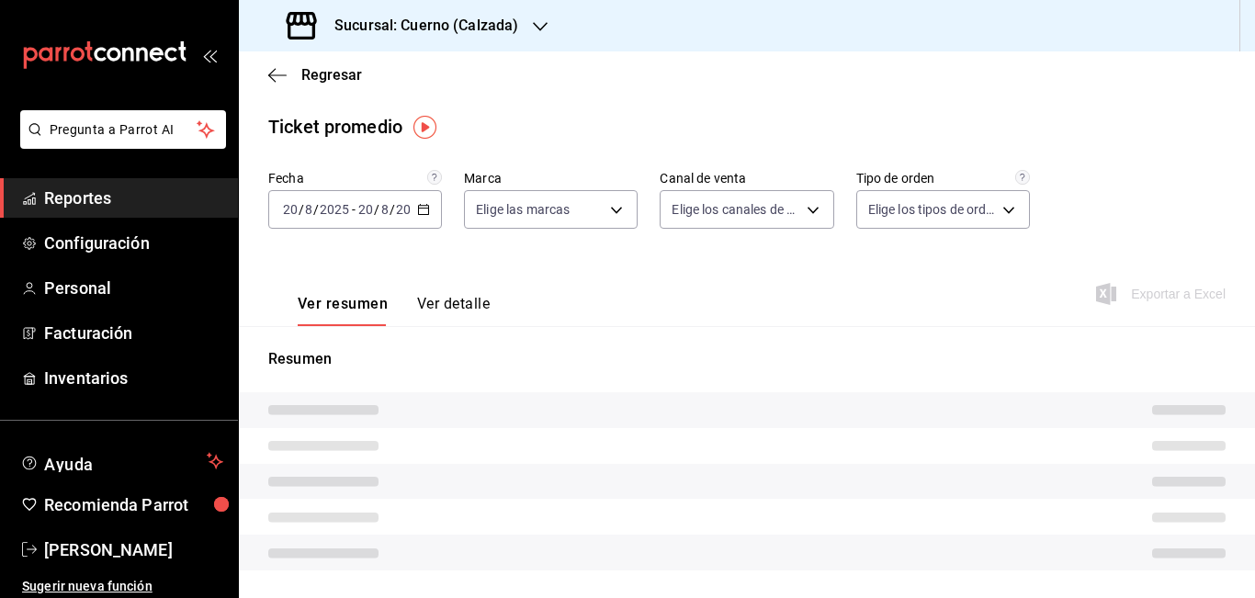
type input "b7ae777b-2dfc-42e0-9650-6cefdf37a424,c000f1c0-fb9f-4016-8e6a-f0d1e83e893d"
type input "PARROT,UBER_EATS,RAPPI,DIDI_FOOD,ONLINE"
type input "45550569-3ed2-40ec-865f-a78a43aad0fb,ed9744db-0daf-4564-a5b3-b3442505d928,23f9e…"
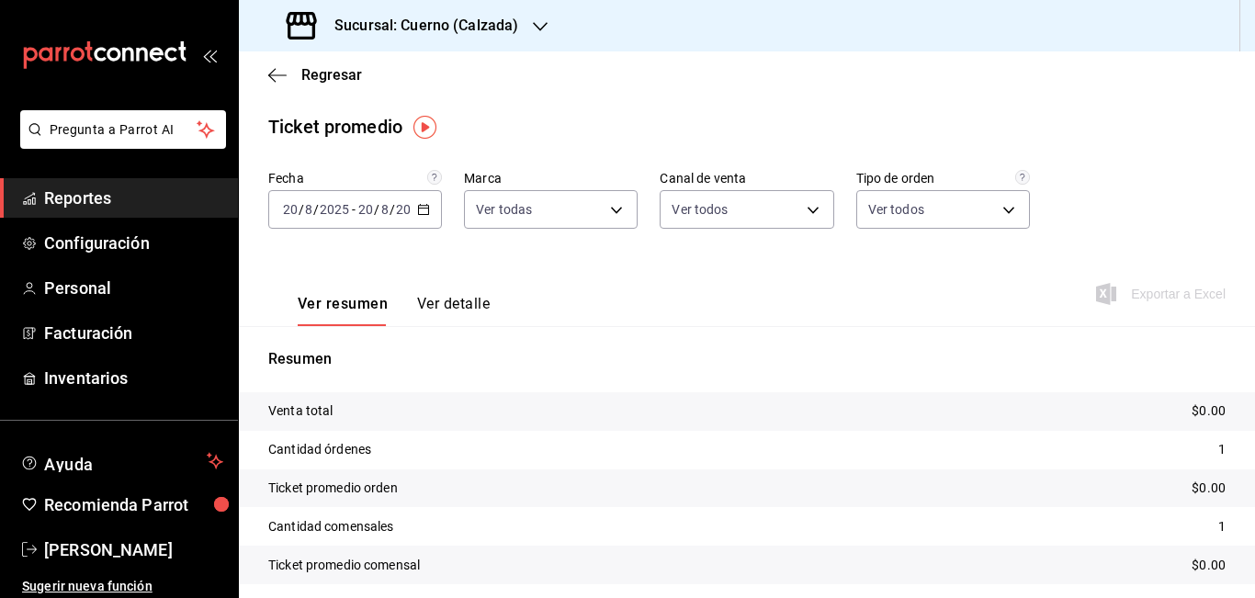
click at [418, 210] on icon "button" at bounding box center [423, 209] width 13 height 13
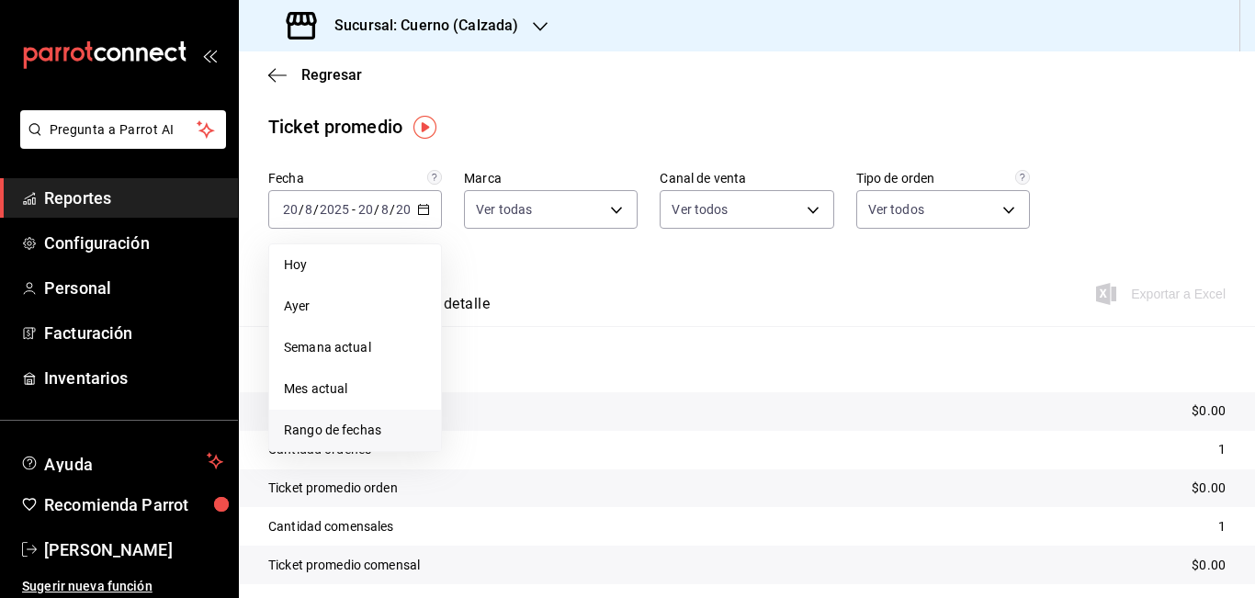
click at [345, 430] on span "Rango de fechas" at bounding box center [355, 430] width 142 height 19
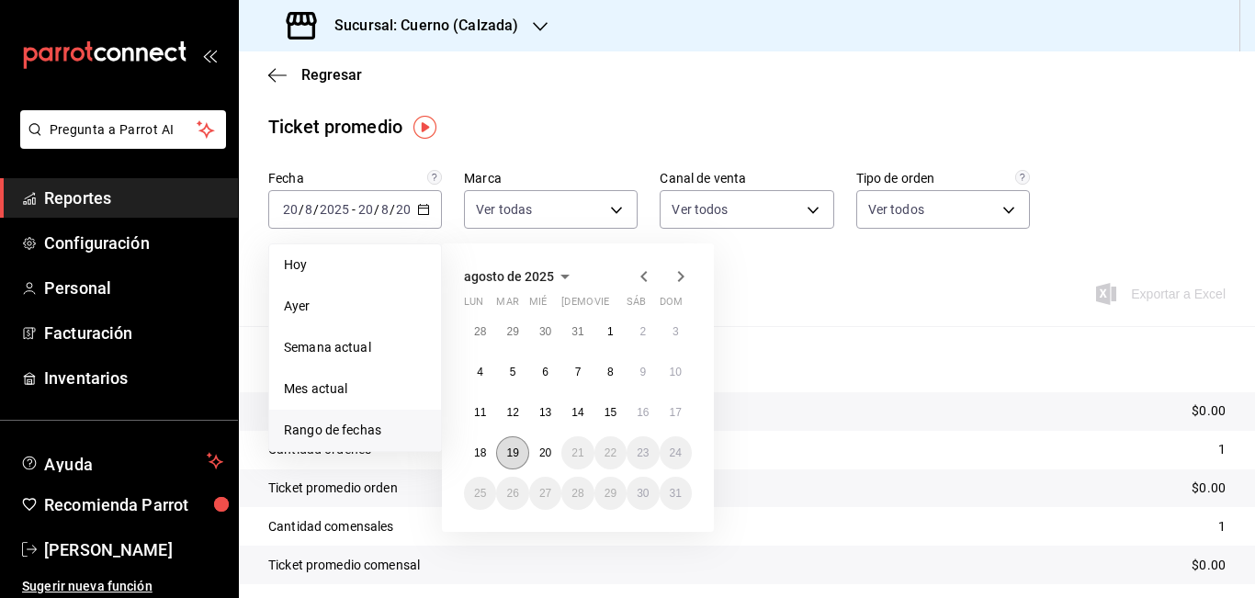
click at [514, 448] on abbr "19" at bounding box center [512, 453] width 12 height 13
click at [553, 451] on button "20" at bounding box center [545, 453] width 32 height 33
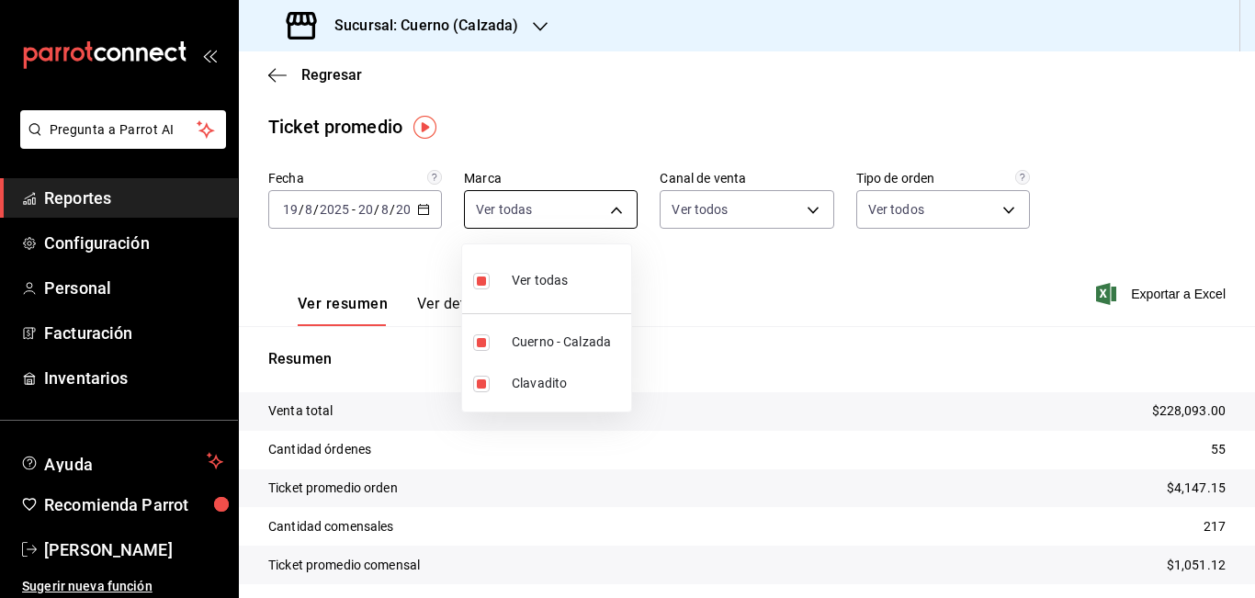
click at [614, 210] on body "Pregunta a Parrot AI Reportes Configuración Personal Facturación Inventarios Ay…" at bounding box center [627, 299] width 1255 height 598
click at [534, 382] on span "Clavadito" at bounding box center [568, 383] width 112 height 19
type input "b7ae777b-2dfc-42e0-9650-6cefdf37a424"
checkbox input "false"
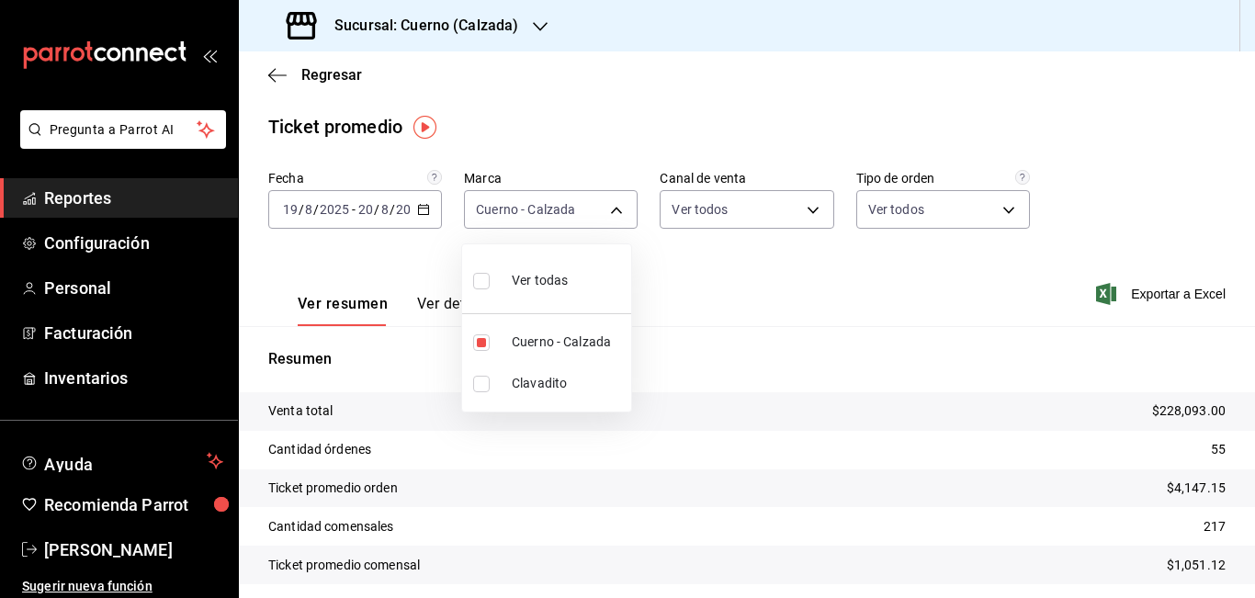
click at [885, 259] on div at bounding box center [627, 299] width 1255 height 598
click at [262, 303] on div "Ver resumen Ver detalle Exportar a Excel" at bounding box center [747, 288] width 1016 height 75
click at [101, 197] on span "Reportes" at bounding box center [133, 198] width 179 height 25
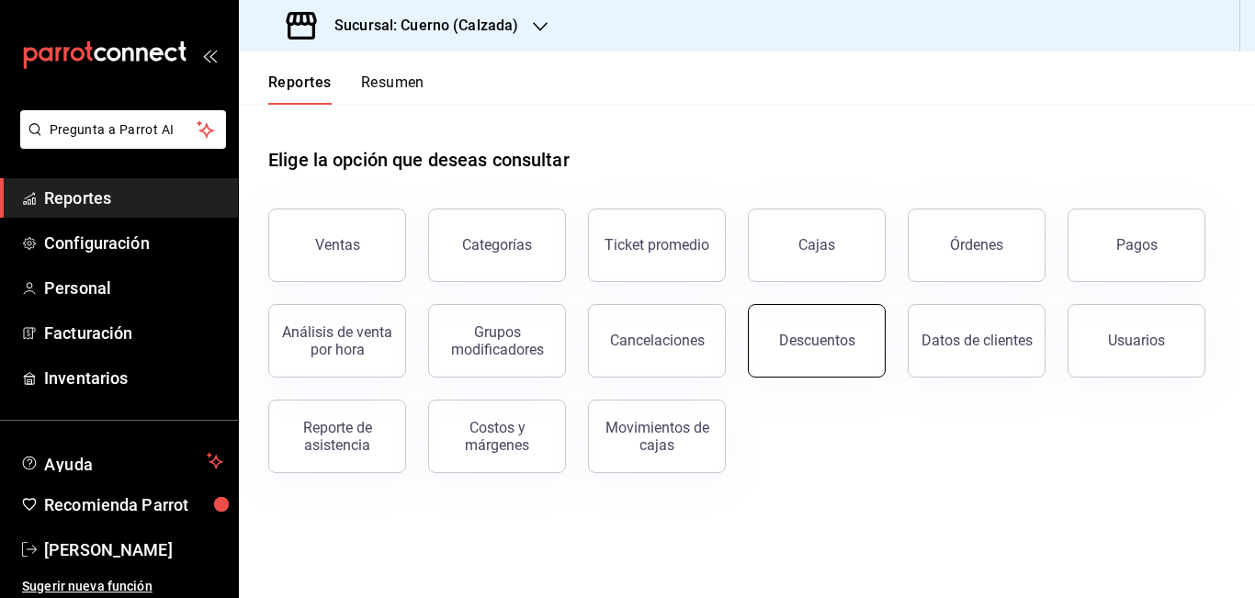
click at [854, 326] on button "Descuentos" at bounding box center [817, 341] width 138 height 74
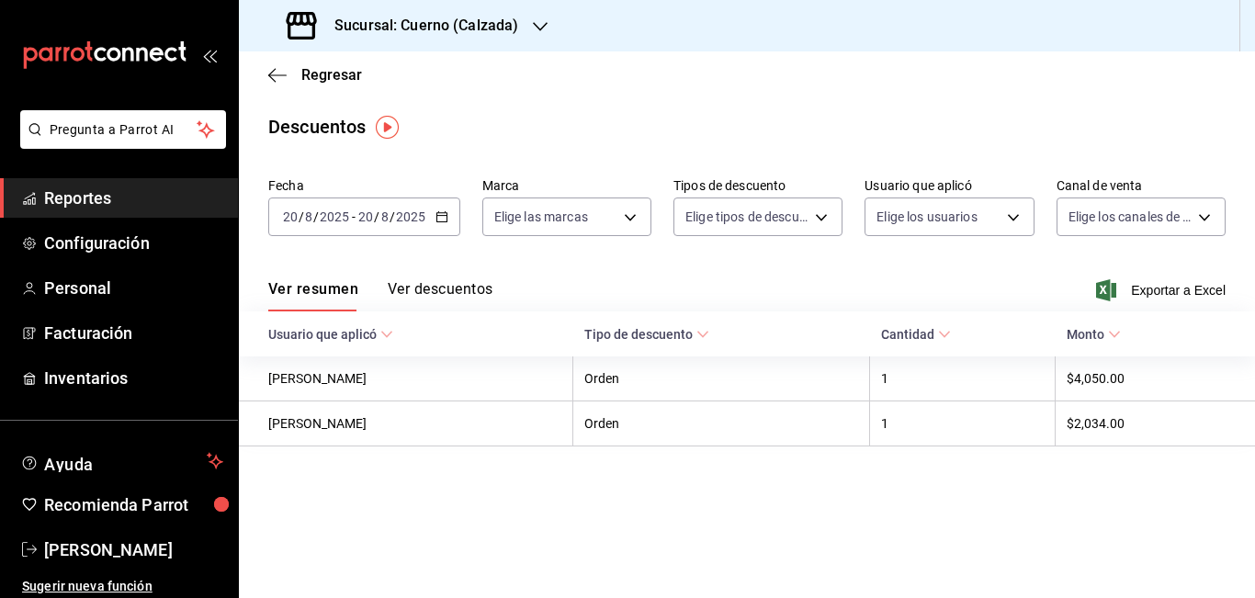
click at [436, 220] on icon "button" at bounding box center [442, 216] width 13 height 13
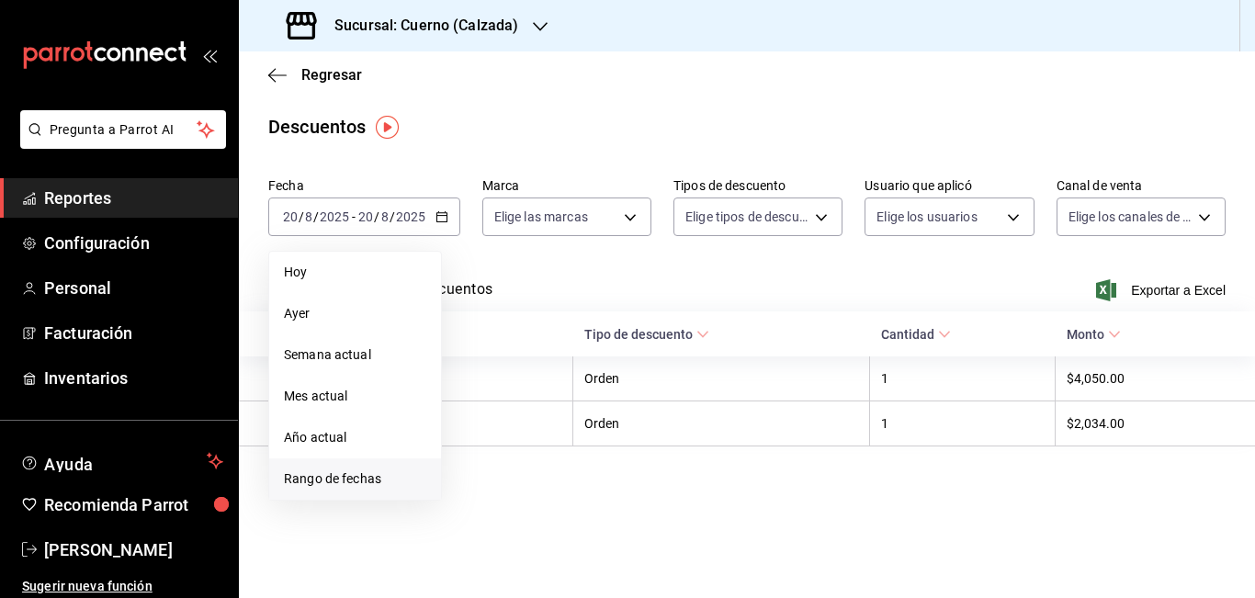
click at [329, 485] on span "Rango de fechas" at bounding box center [355, 479] width 142 height 19
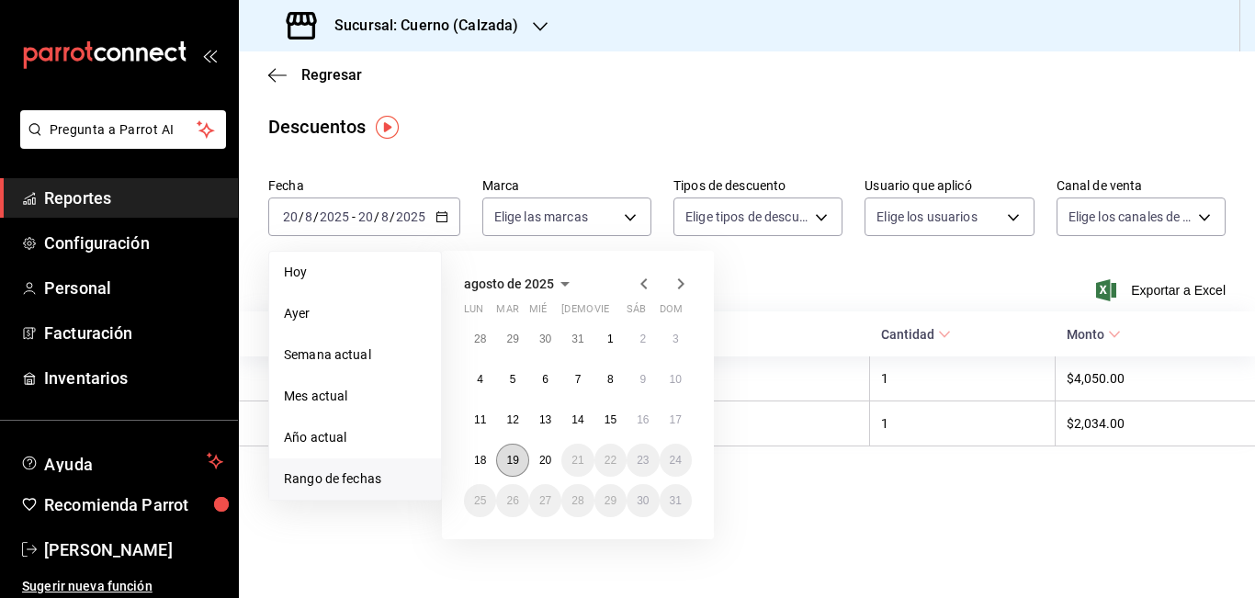
click at [521, 452] on button "19" at bounding box center [512, 460] width 32 height 33
click at [549, 461] on abbr "20" at bounding box center [545, 460] width 12 height 13
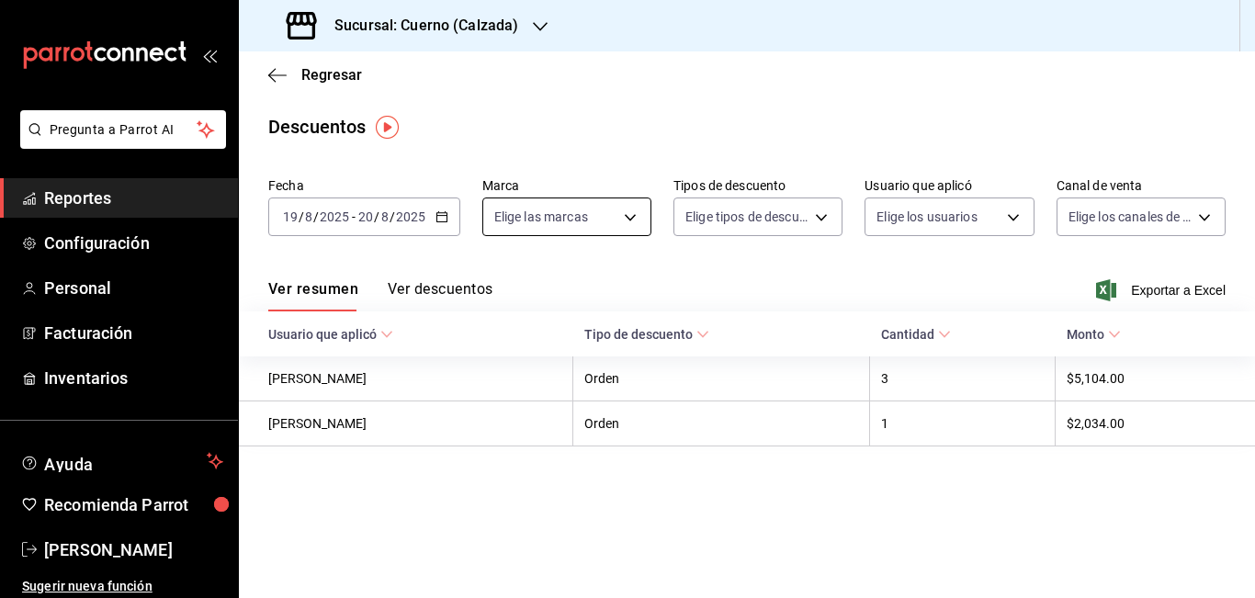
click at [633, 213] on body "Pregunta a Parrot AI Reportes Configuración Personal Facturación Inventarios Ay…" at bounding box center [627, 299] width 1255 height 598
click at [611, 347] on span "Cuerno - Calzada" at bounding box center [587, 349] width 111 height 19
type input "b7ae777b-2dfc-42e0-9650-6cefdf37a424"
checkbox input "true"
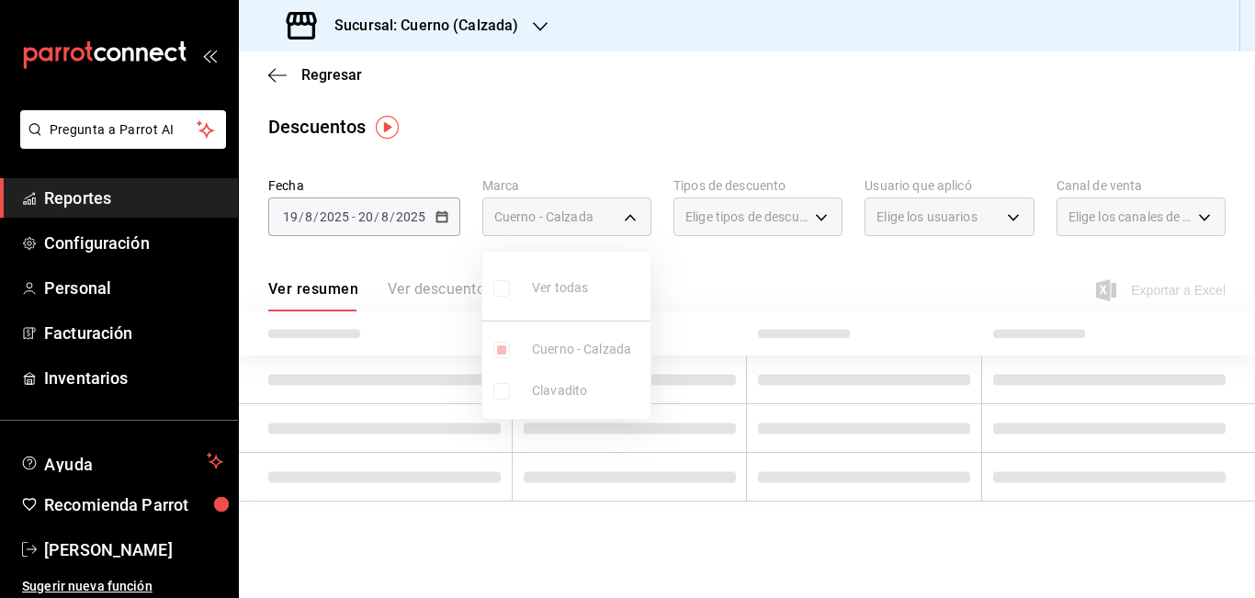
click at [816, 221] on div at bounding box center [627, 299] width 1255 height 598
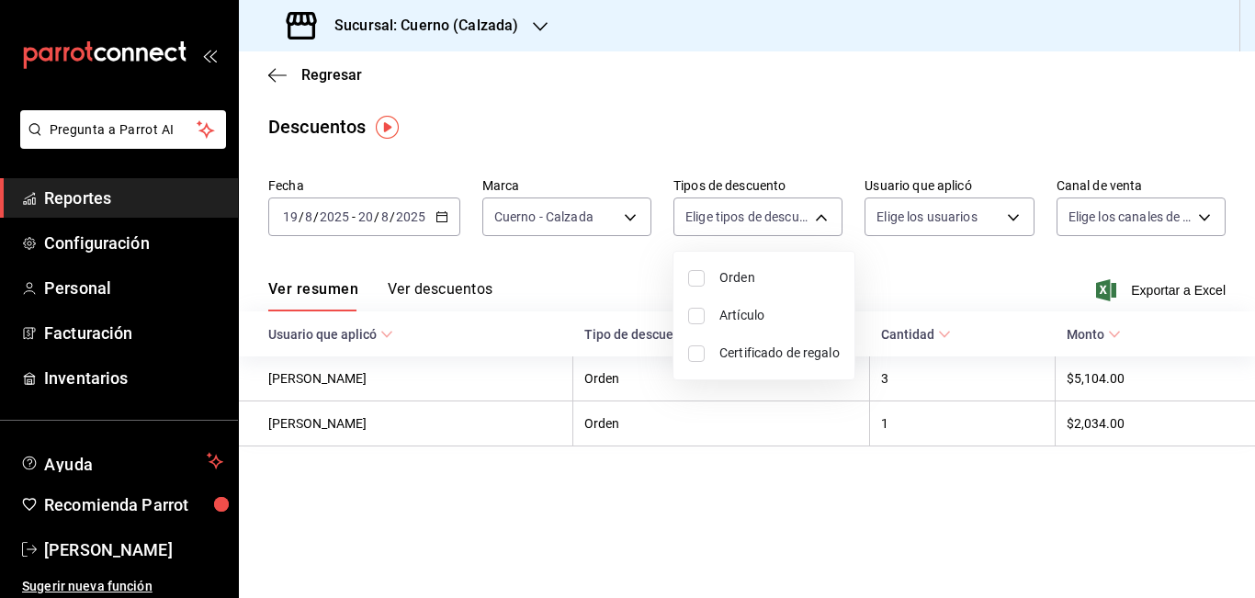
click at [821, 219] on body "Pregunta a Parrot AI Reportes Configuración Personal Facturación Inventarios Ay…" at bounding box center [627, 299] width 1255 height 598
click at [736, 273] on span "Orden" at bounding box center [780, 277] width 120 height 19
click at [736, 329] on li "Artículo" at bounding box center [764, 316] width 181 height 38
click at [729, 346] on span "Certificado de regalo" at bounding box center [780, 353] width 120 height 19
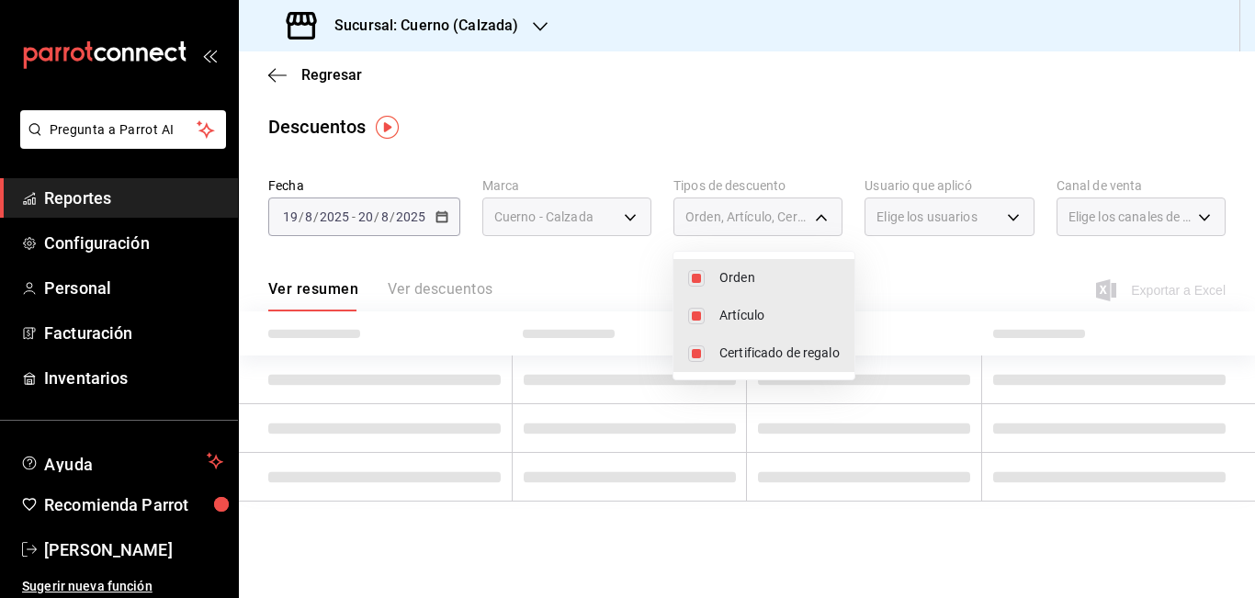
type input "ORDER,ORDER_ITEM,CARD_REWARD"
checkbox input "true"
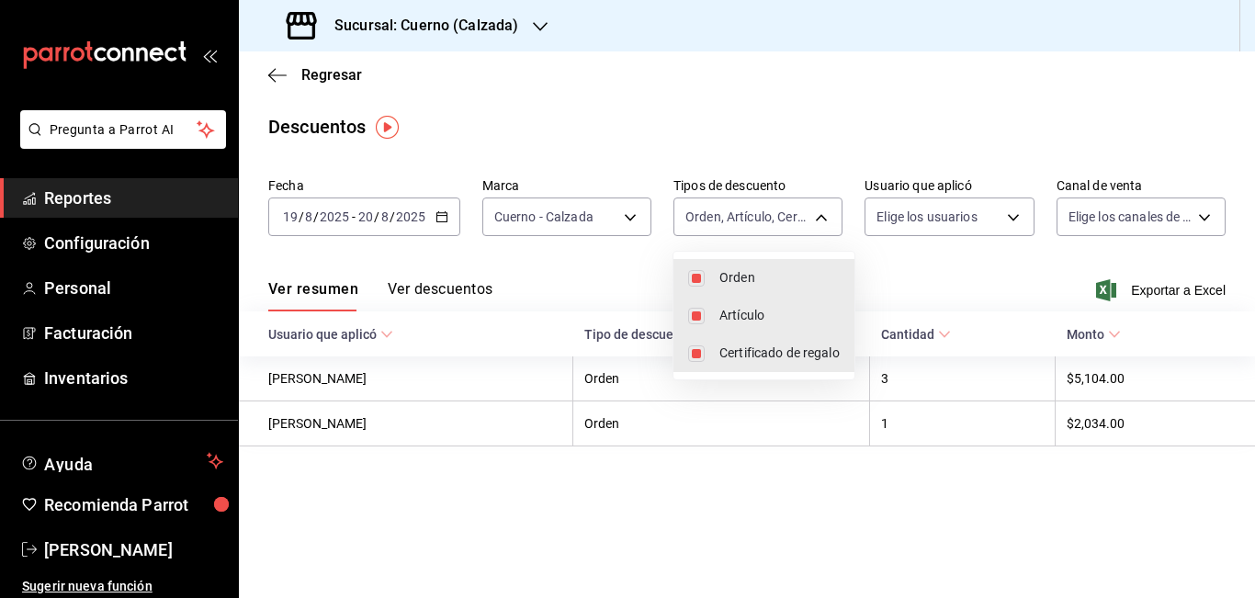
click at [961, 258] on div at bounding box center [627, 299] width 1255 height 598
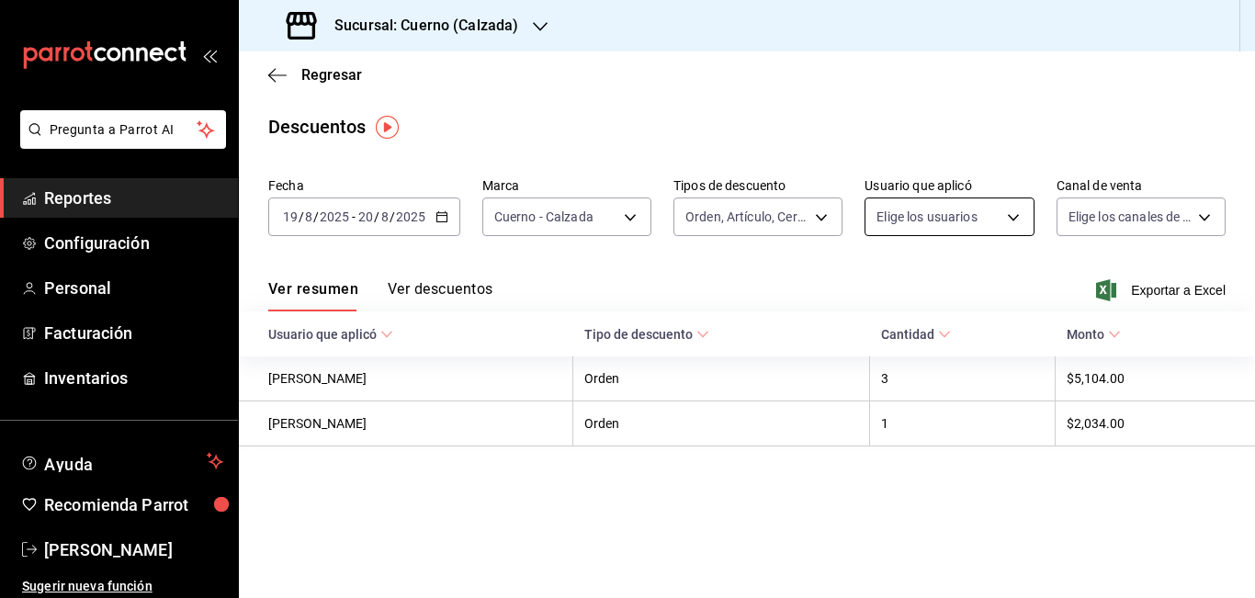
click at [1015, 218] on body "Pregunta a Parrot AI Reportes Configuración Personal Facturación Inventarios Ay…" at bounding box center [627, 299] width 1255 height 598
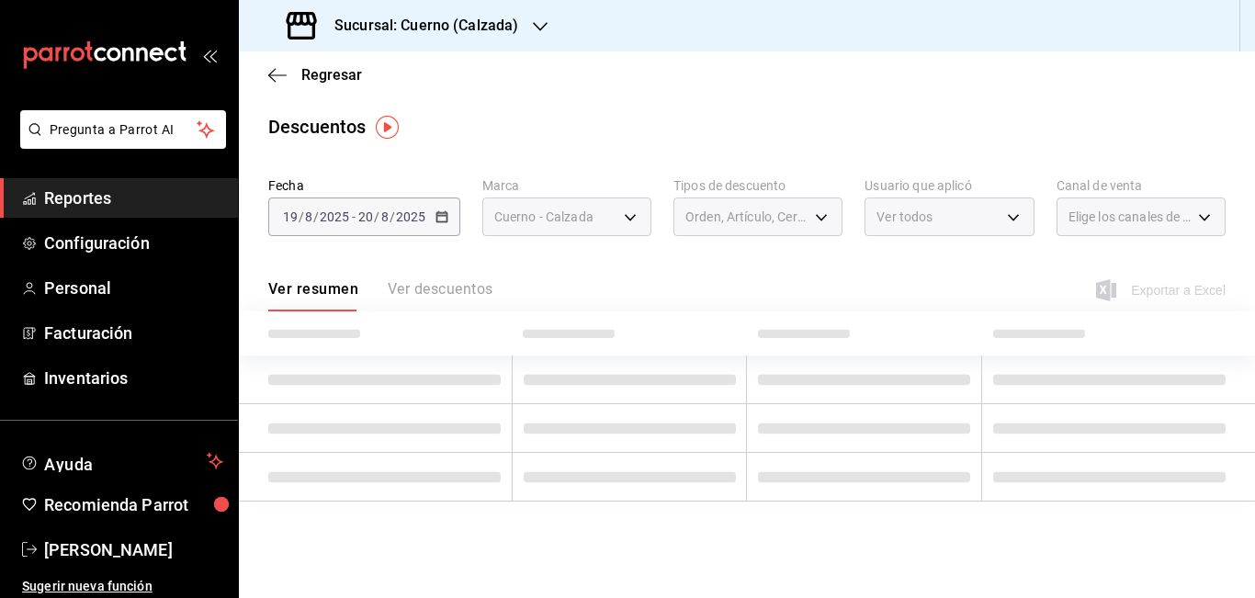
type input "4b32bb7f-e352-44a5-b197-cffd5c0f9f79,505ced16-8c24-464e-aa2a-7db276017580,6c17c…"
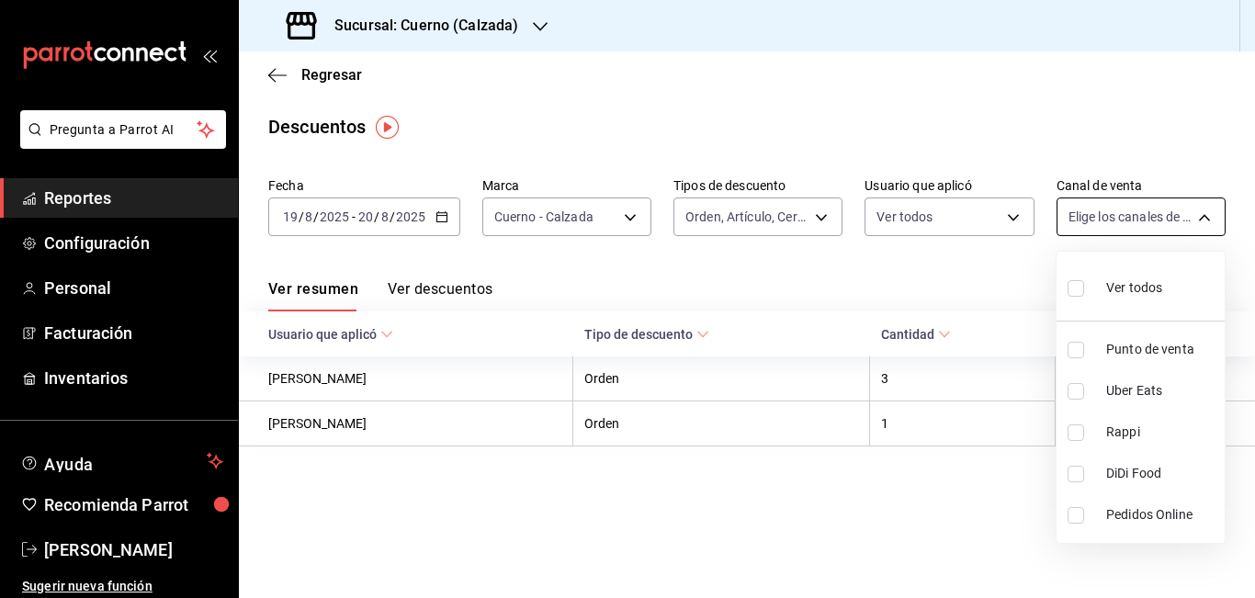
click at [1205, 213] on body "Pregunta a Parrot AI Reportes Configuración Personal Facturación Inventarios Ay…" at bounding box center [627, 299] width 1255 height 598
click at [1123, 278] on div "Ver todos" at bounding box center [1115, 287] width 95 height 40
type input "PARROT,UBER_EATS,RAPPI,DIDI_FOOD,ONLINE"
checkbox input "true"
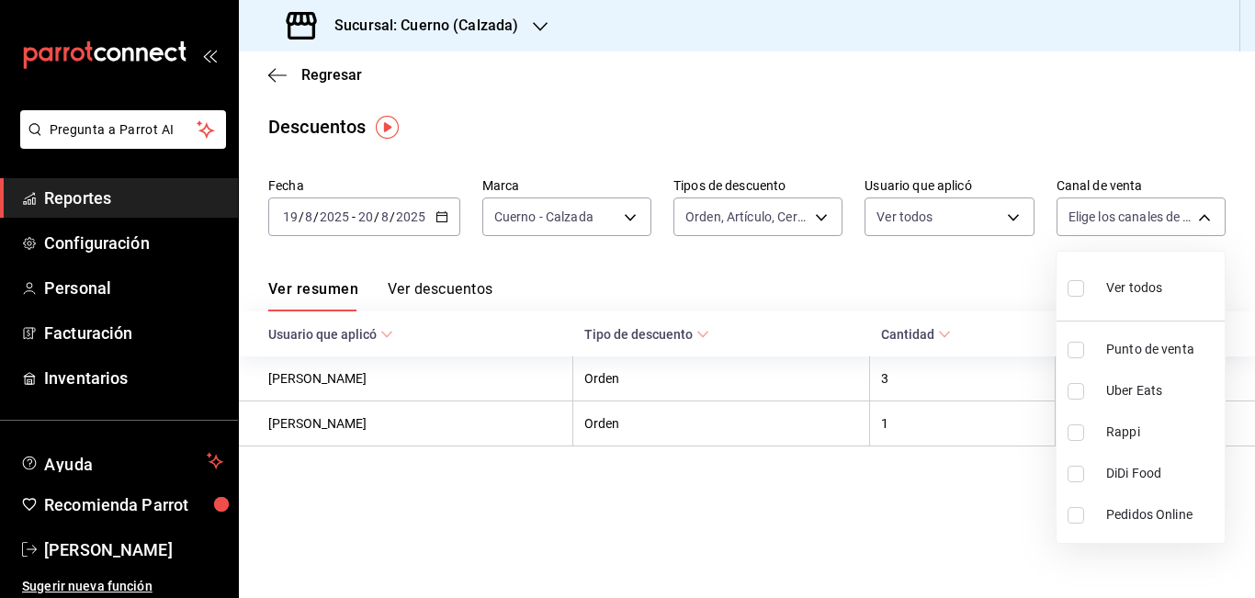
checkbox input "true"
click at [987, 253] on div at bounding box center [627, 299] width 1255 height 598
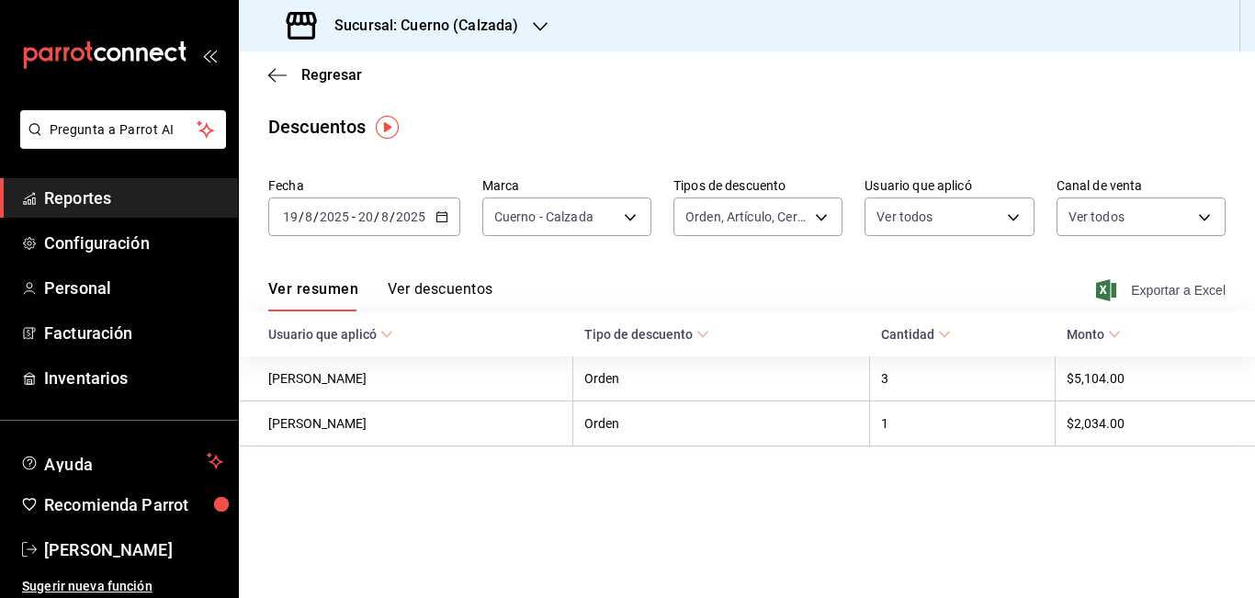
click at [1151, 293] on span "Exportar a Excel" at bounding box center [1163, 290] width 126 height 22
